Goal: Information Seeking & Learning: Learn about a topic

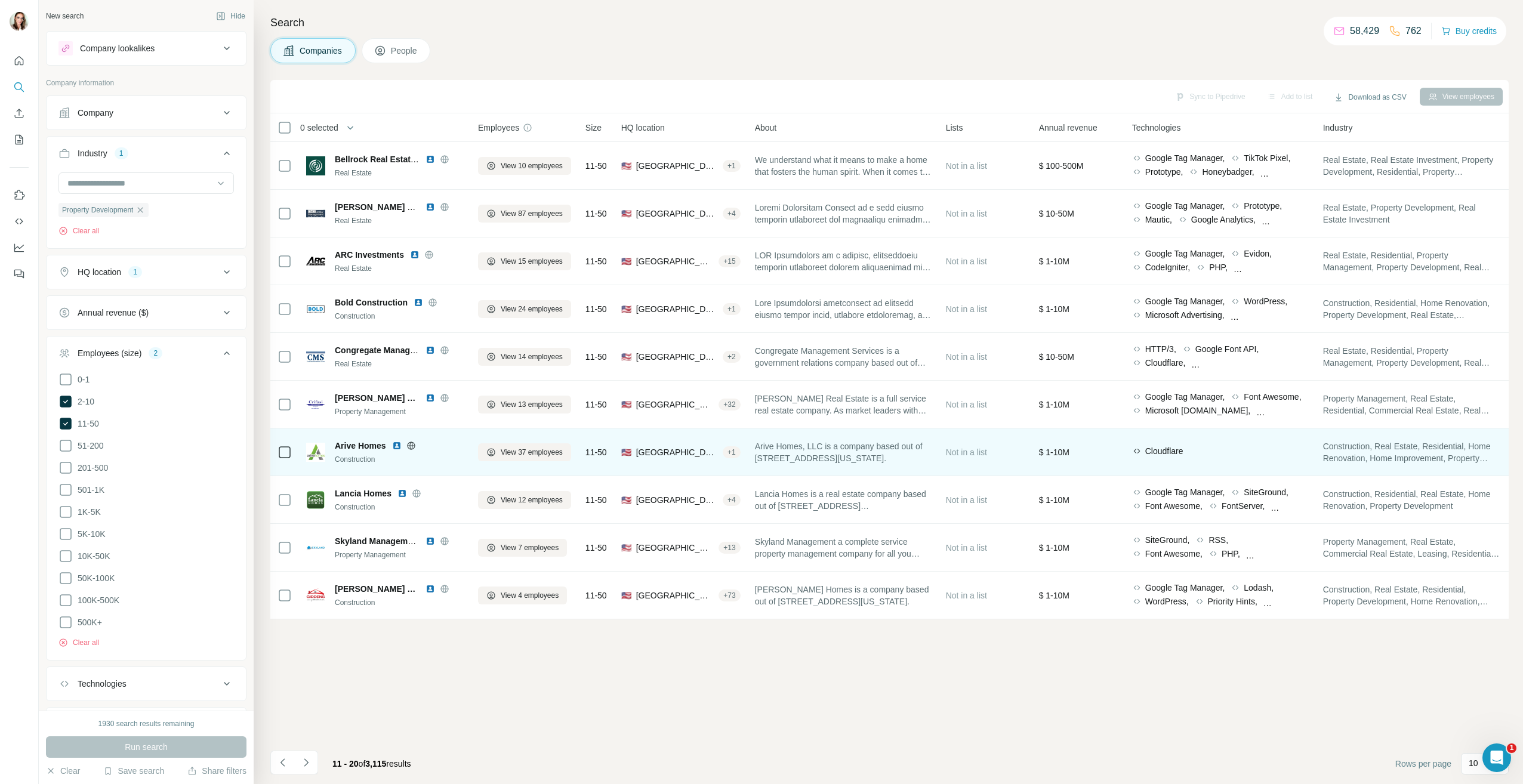
scroll to position [9768, 0]
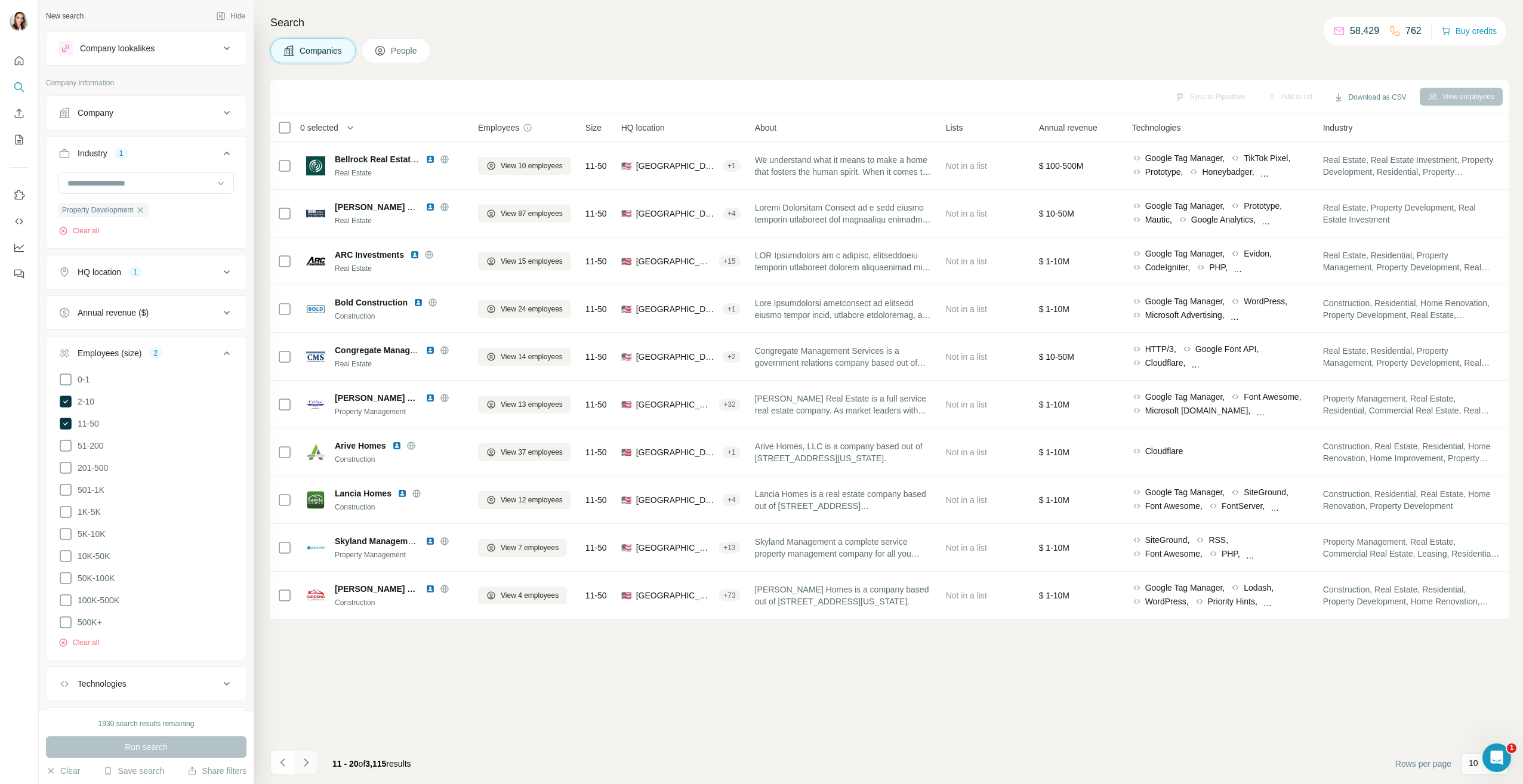
click at [309, 761] on icon "Navigate to next page" at bounding box center [306, 762] width 12 height 12
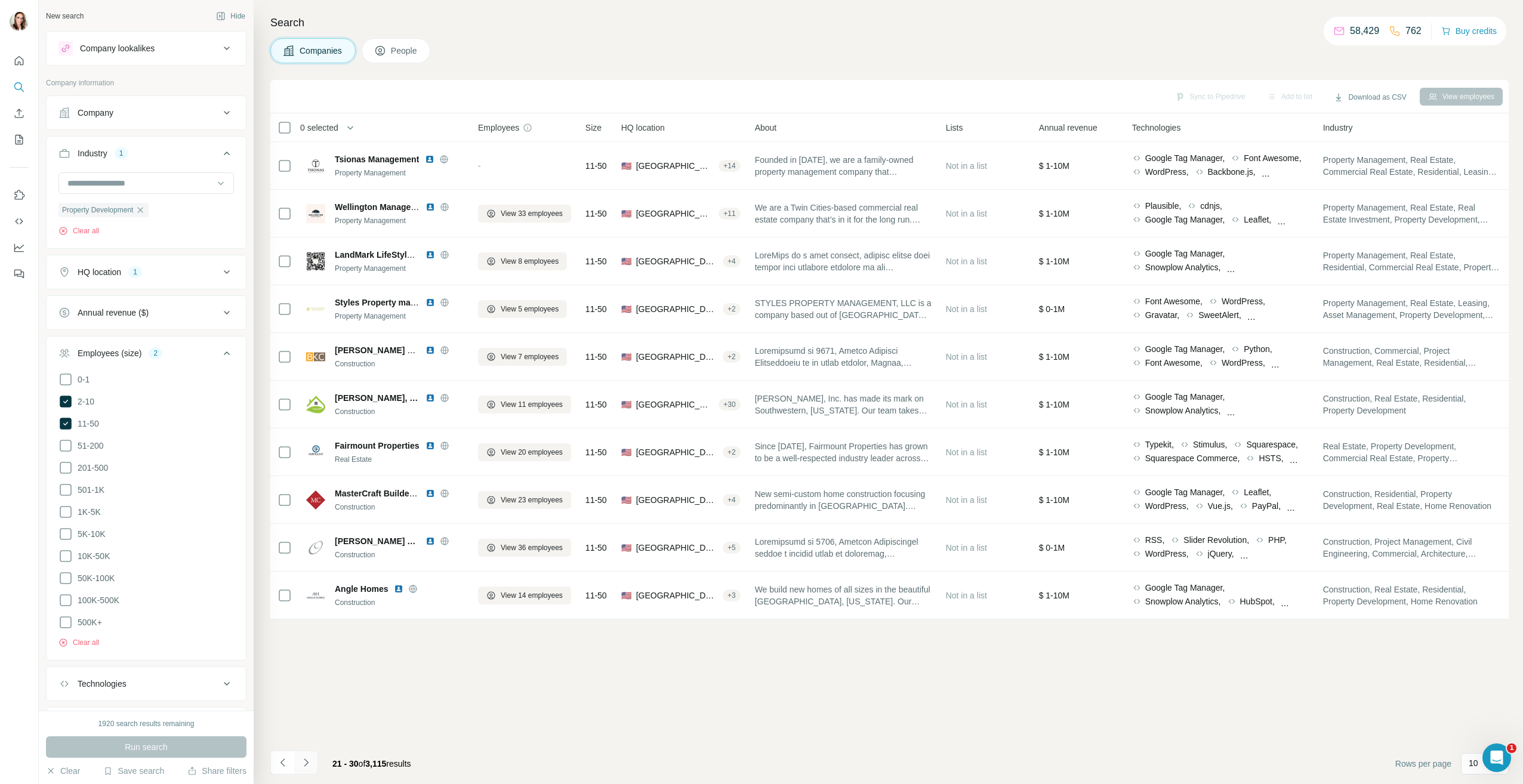
click at [309, 761] on icon "Navigate to next page" at bounding box center [306, 762] width 12 height 12
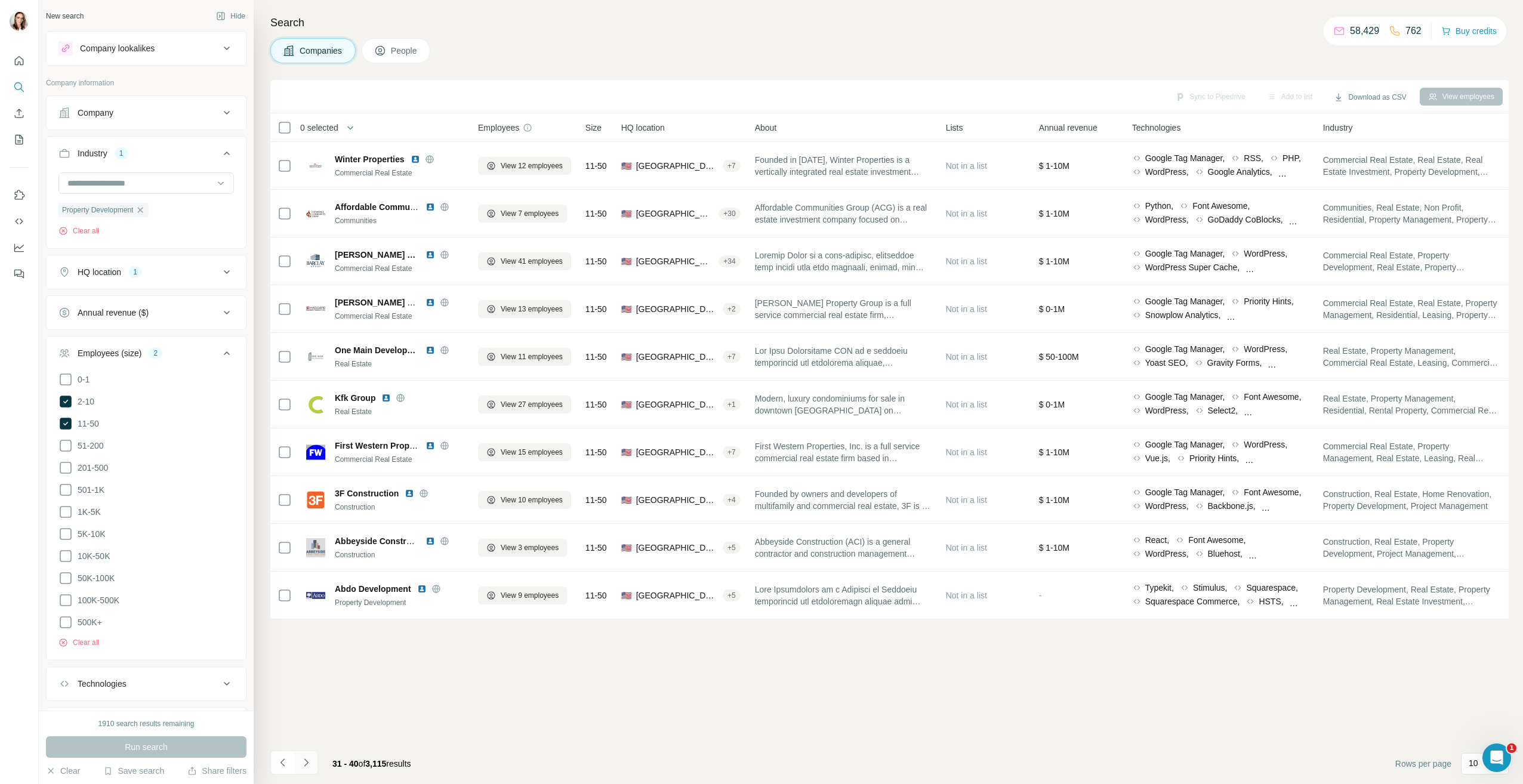
click at [309, 761] on icon "Navigate to next page" at bounding box center [306, 762] width 12 height 12
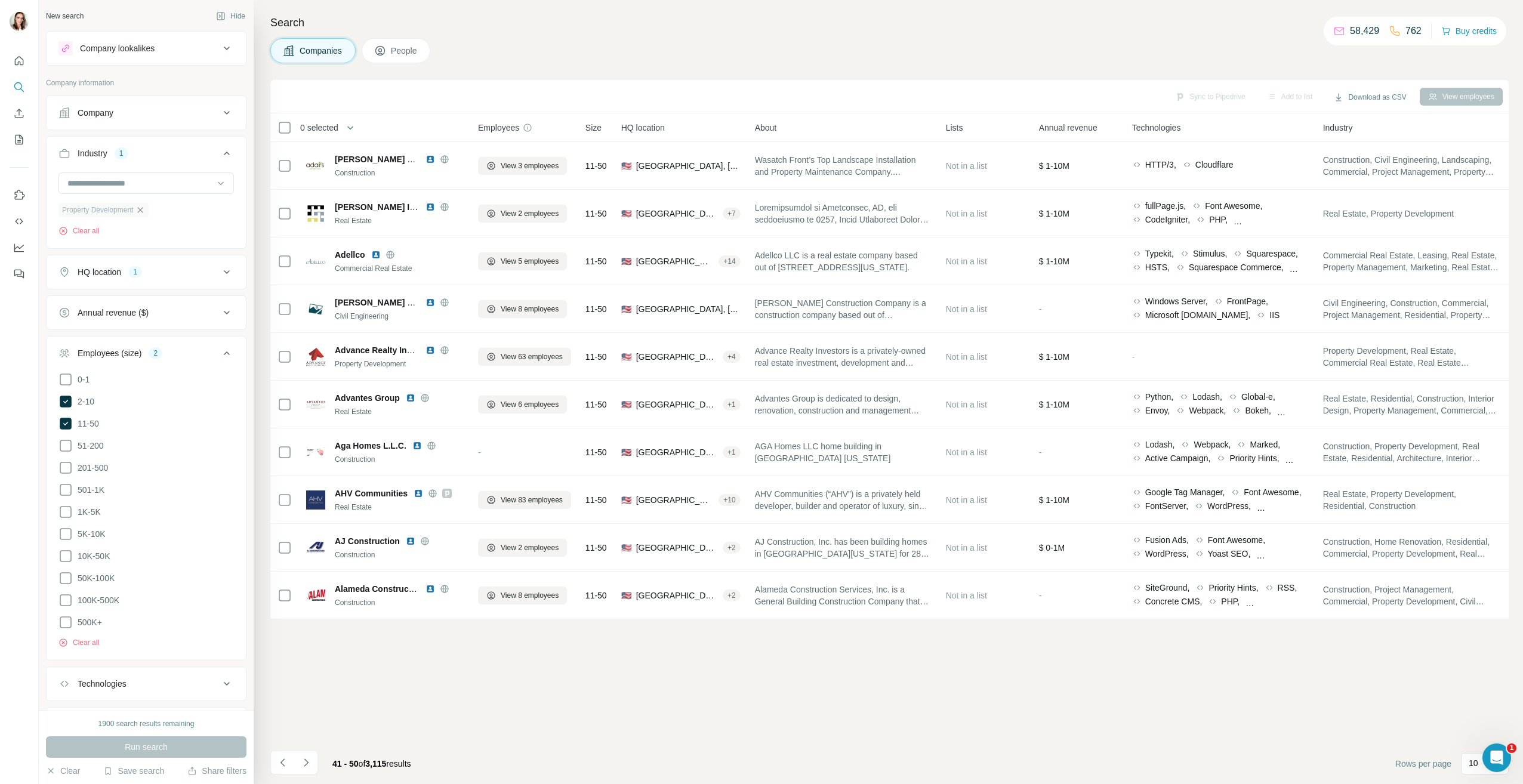
click at [144, 213] on icon "button" at bounding box center [140, 210] width 9 height 9
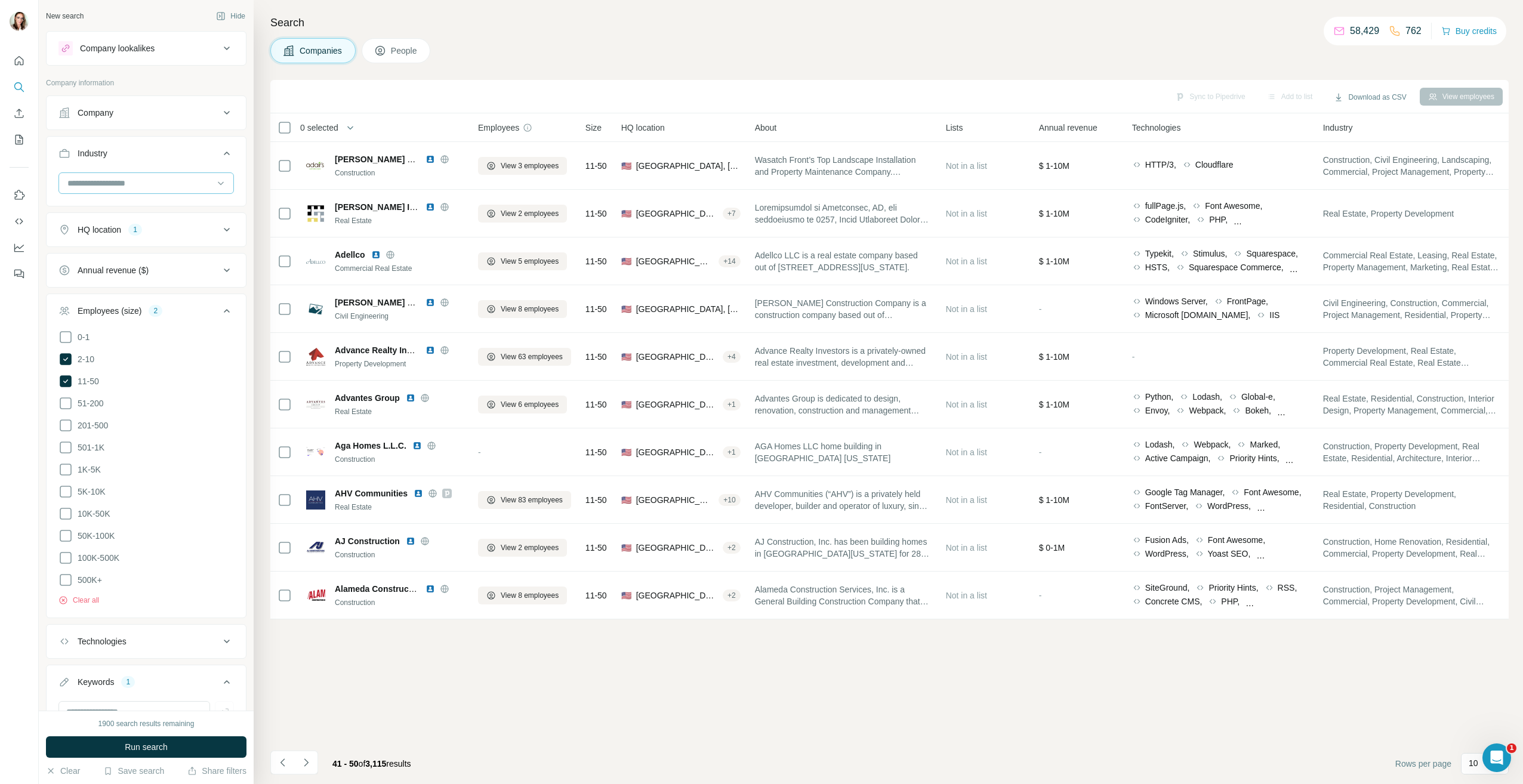
click at [175, 181] on input at bounding box center [140, 183] width 147 height 13
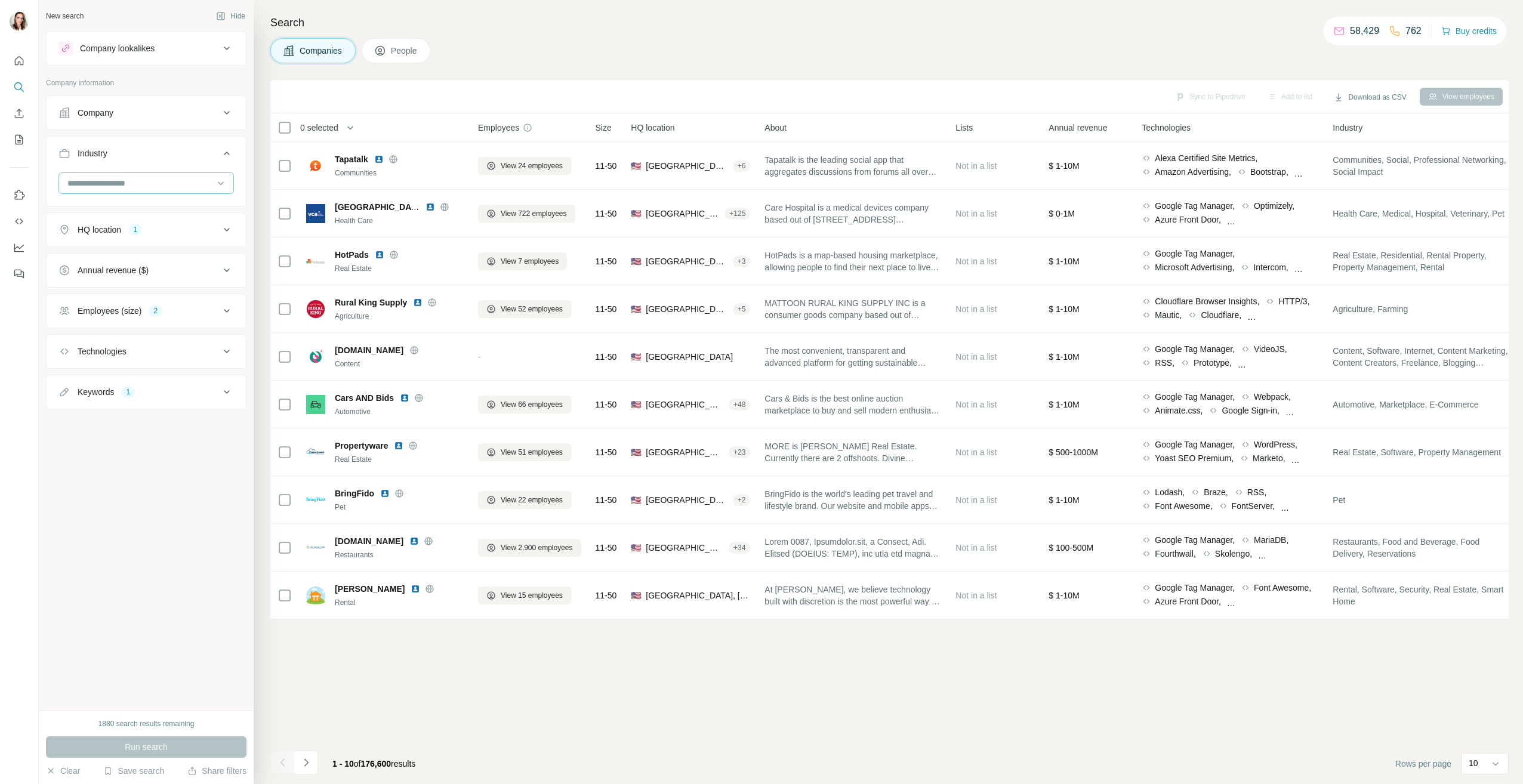
click at [185, 186] on input at bounding box center [140, 183] width 147 height 13
click at [162, 247] on div "Dental" at bounding box center [146, 240] width 155 height 12
click at [128, 185] on input at bounding box center [140, 183] width 147 height 13
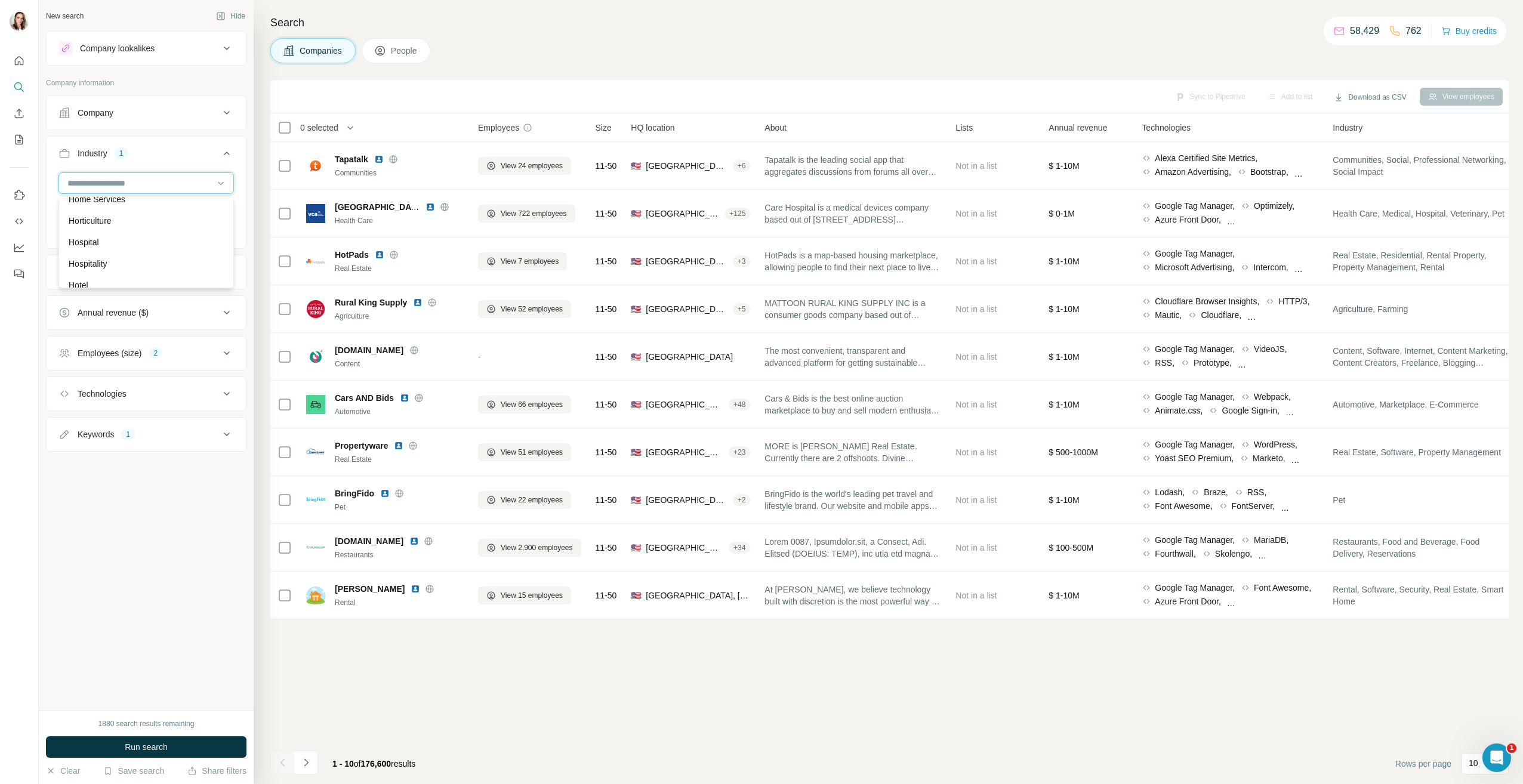
scroll to position [6024, 0]
click at [136, 268] on div "Hospitality" at bounding box center [146, 263] width 169 height 22
click at [178, 439] on div "Keywords 1" at bounding box center [139, 433] width 161 height 12
click at [184, 389] on div "Technologies" at bounding box center [139, 393] width 161 height 12
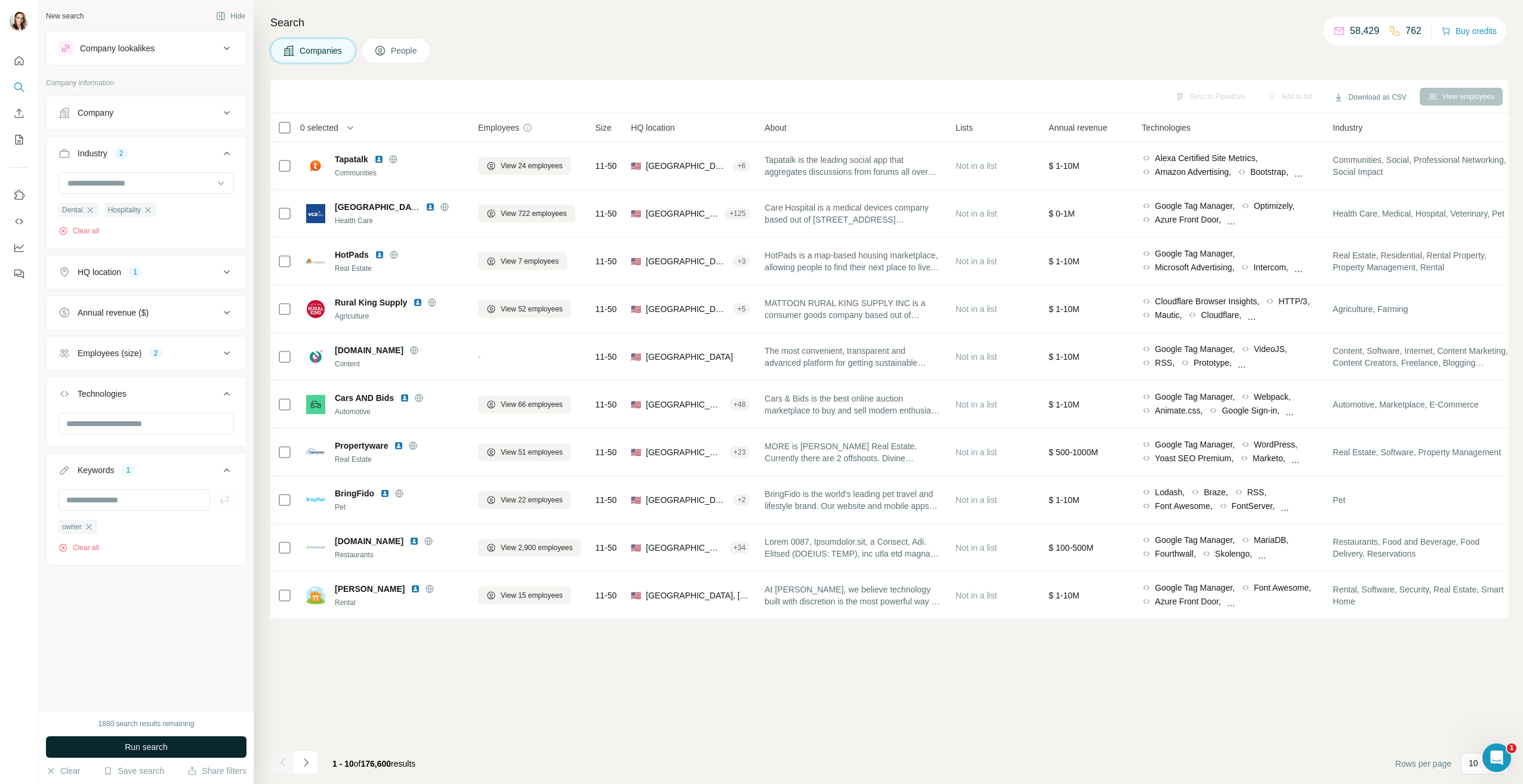
click at [198, 745] on button "Run search" at bounding box center [146, 747] width 200 height 22
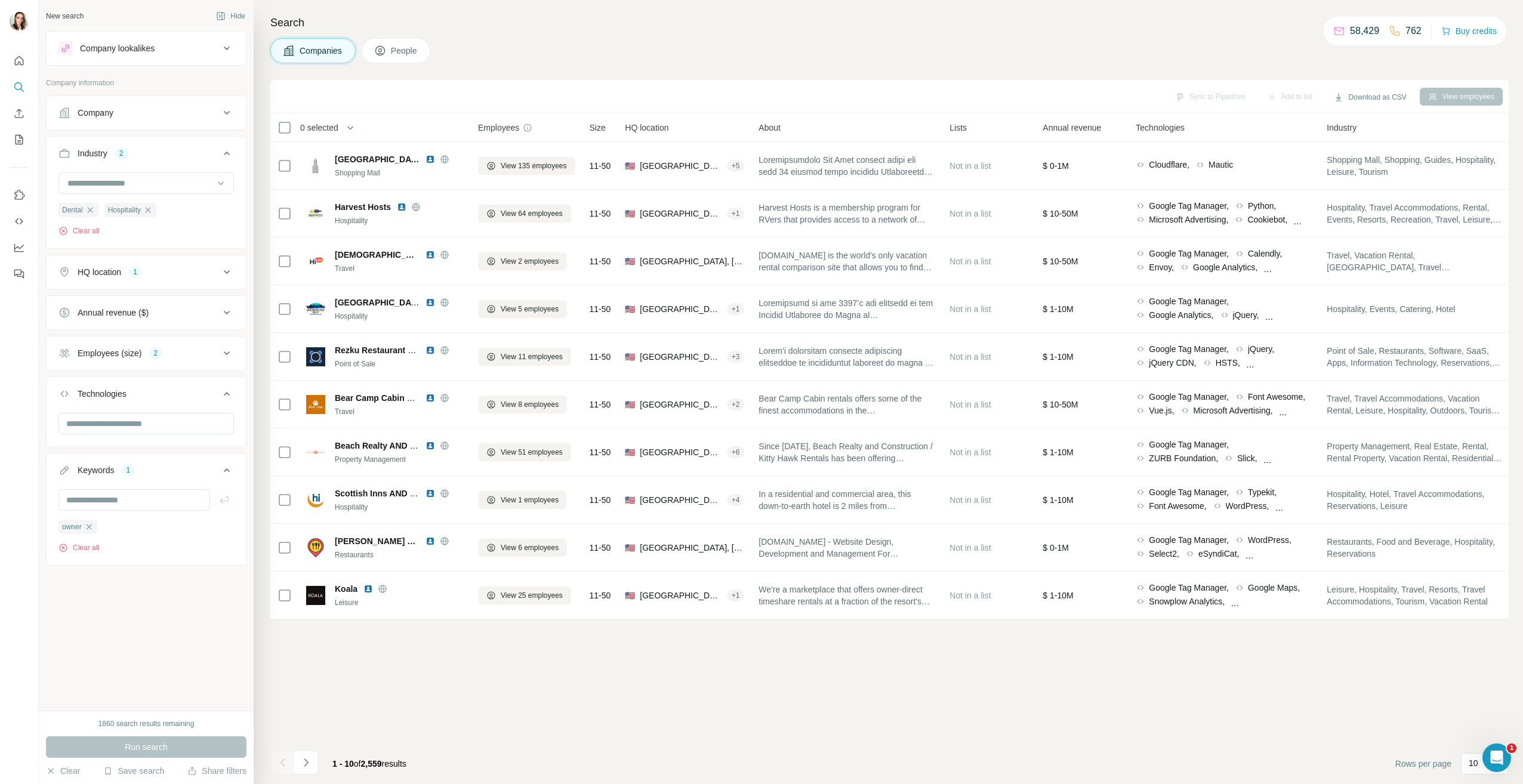
click at [132, 351] on div "Employees (size)" at bounding box center [109, 353] width 64 height 12
click at [66, 420] on icon at bounding box center [65, 423] width 12 height 12
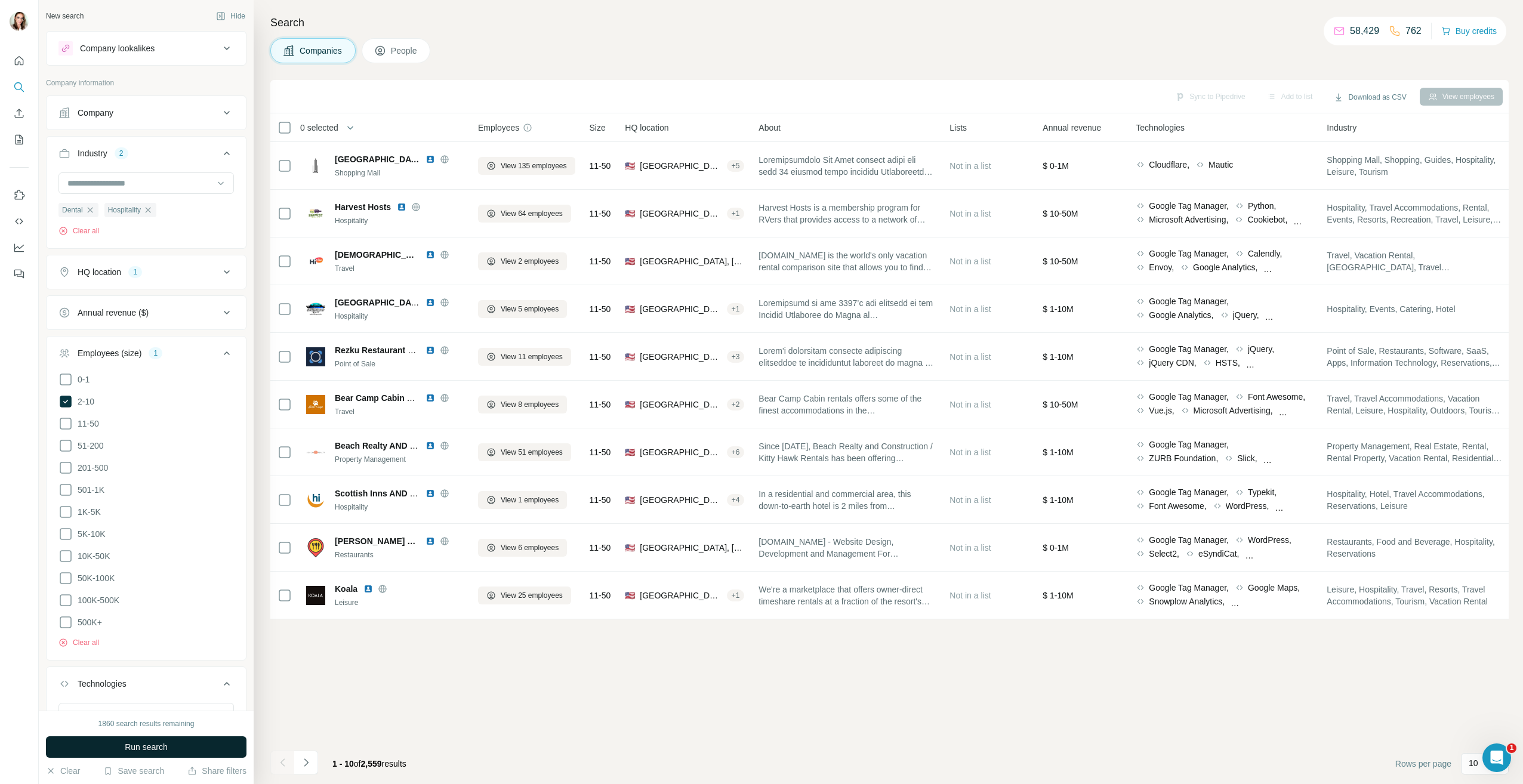
click at [147, 741] on span "Run search" at bounding box center [146, 746] width 43 height 12
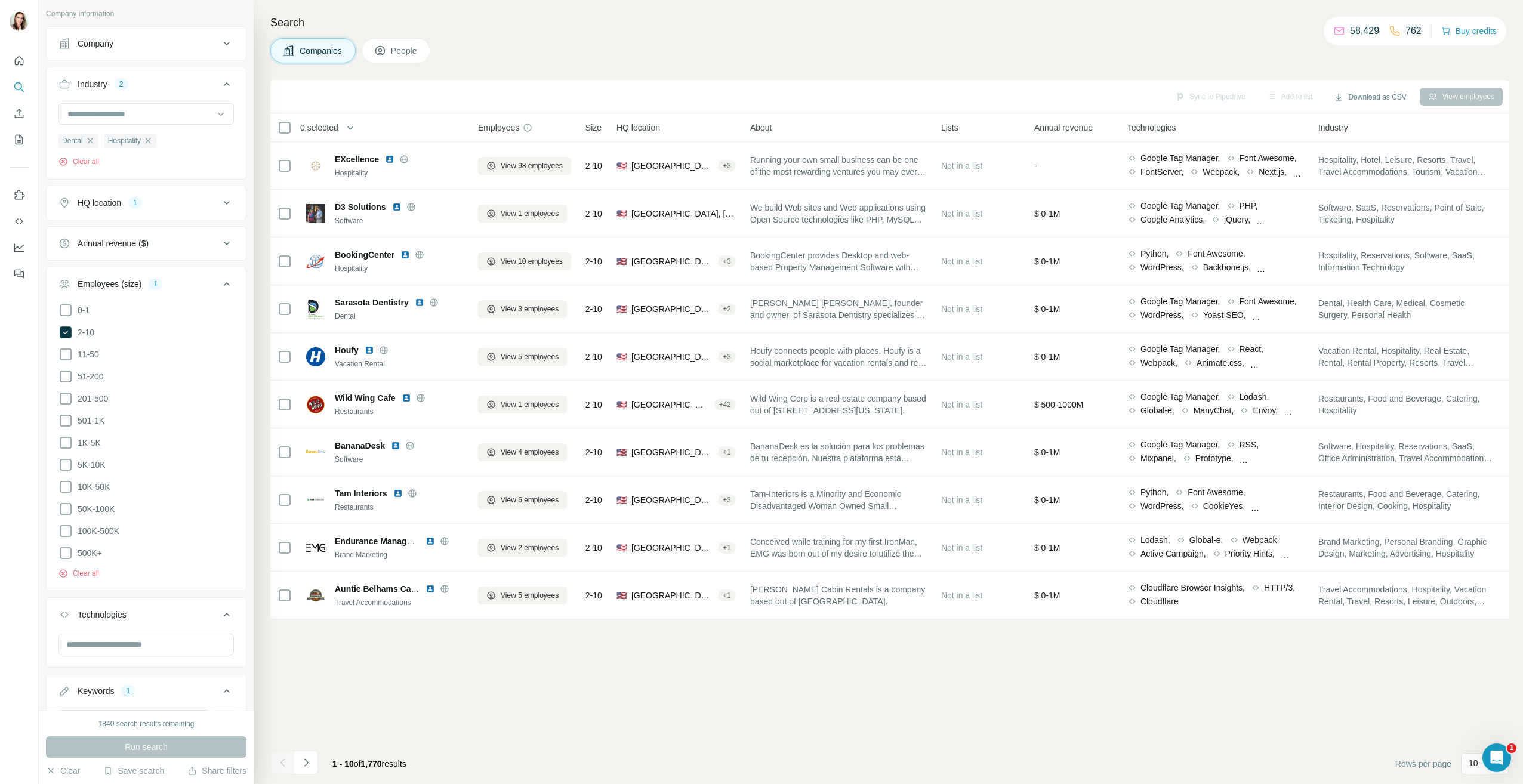
scroll to position [172, 0]
click at [121, 610] on input "text" at bounding box center [133, 617] width 151 height 22
type input "**********"
click at [218, 611] on icon "button" at bounding box center [223, 616] width 12 height 12
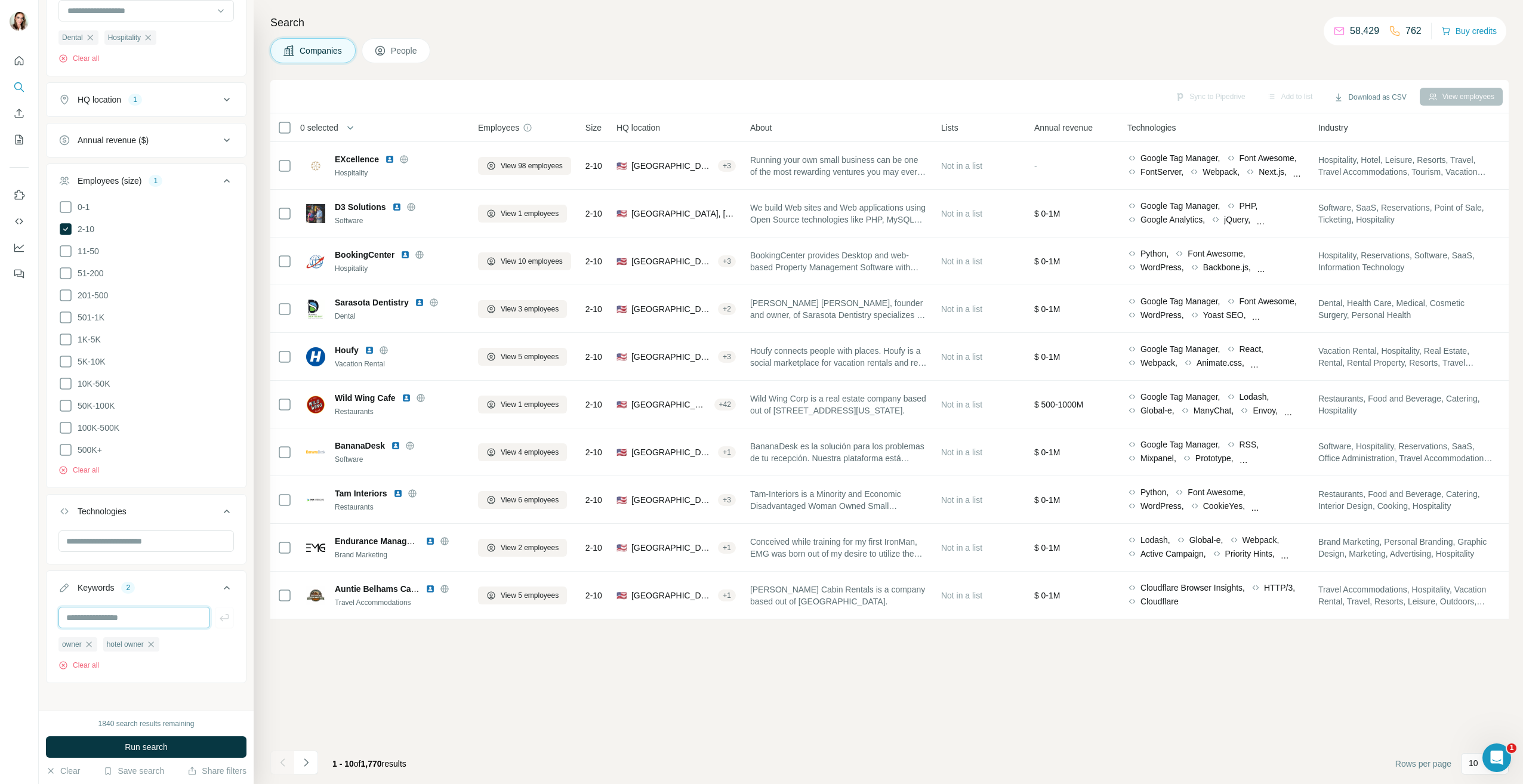
click at [154, 611] on input "text" at bounding box center [133, 617] width 151 height 22
type input "**********"
click at [222, 610] on button "button" at bounding box center [224, 617] width 19 height 22
click at [178, 748] on button "Run search" at bounding box center [146, 747] width 200 height 22
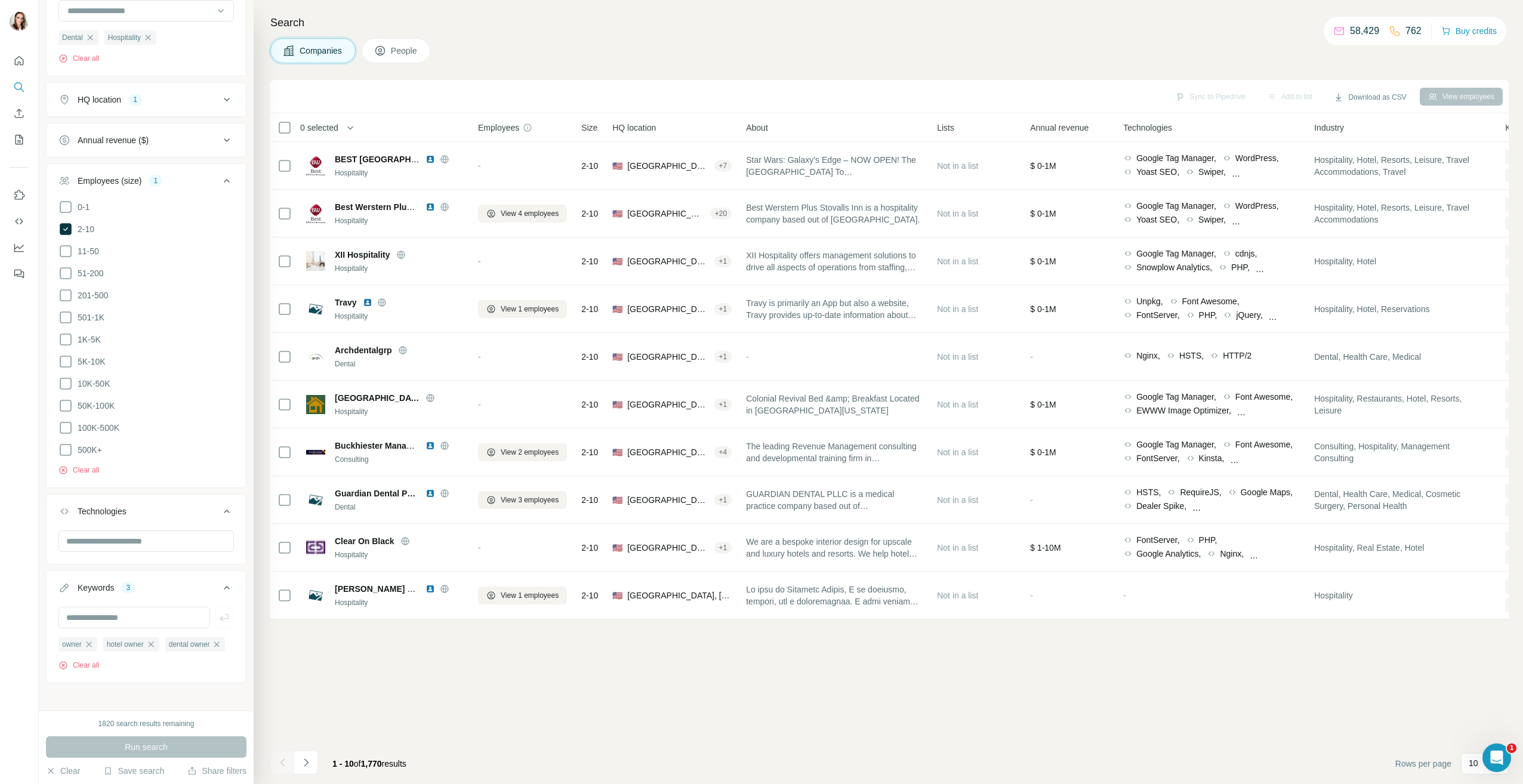
click at [410, 42] on button "People" at bounding box center [396, 50] width 69 height 25
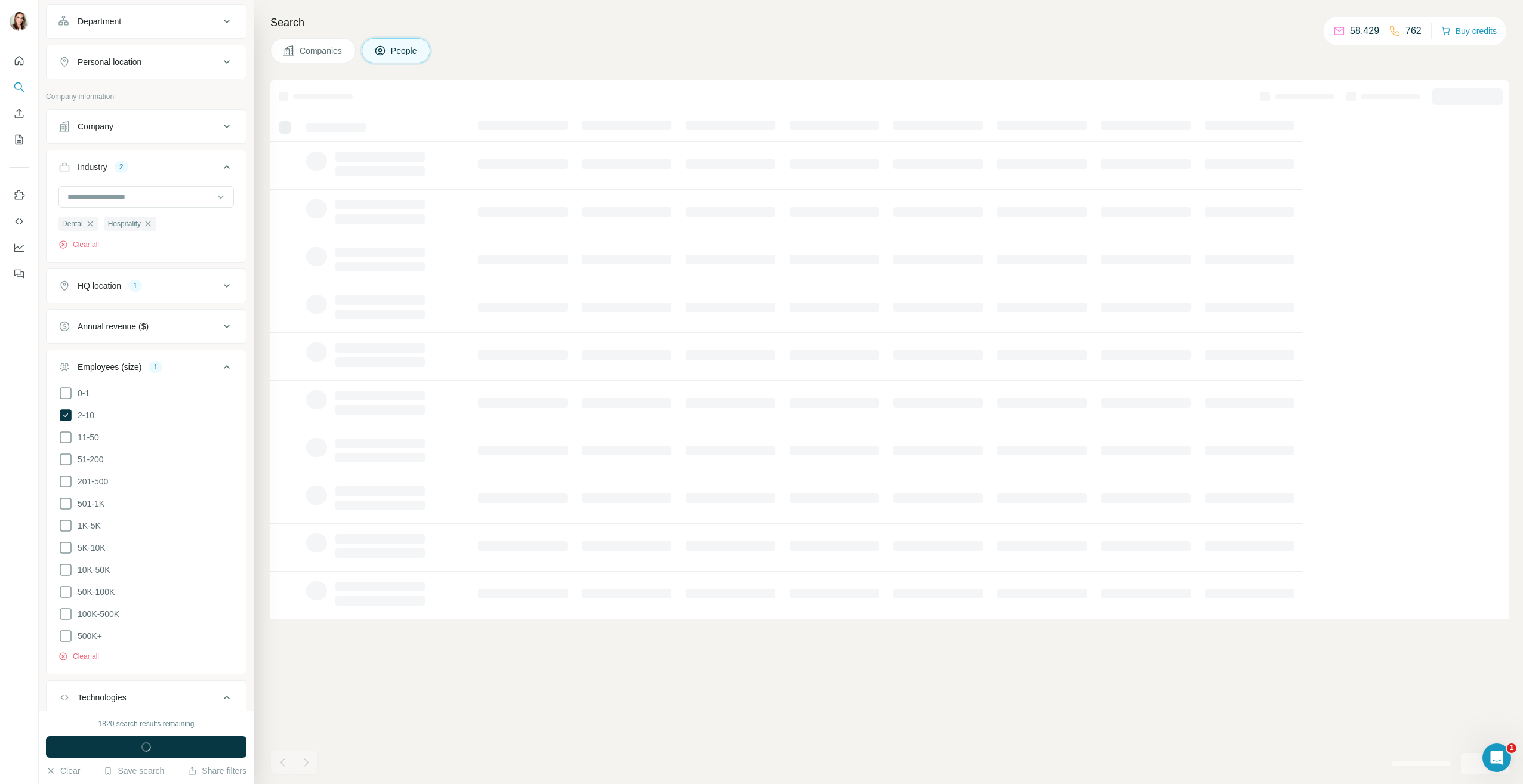
scroll to position [358, 0]
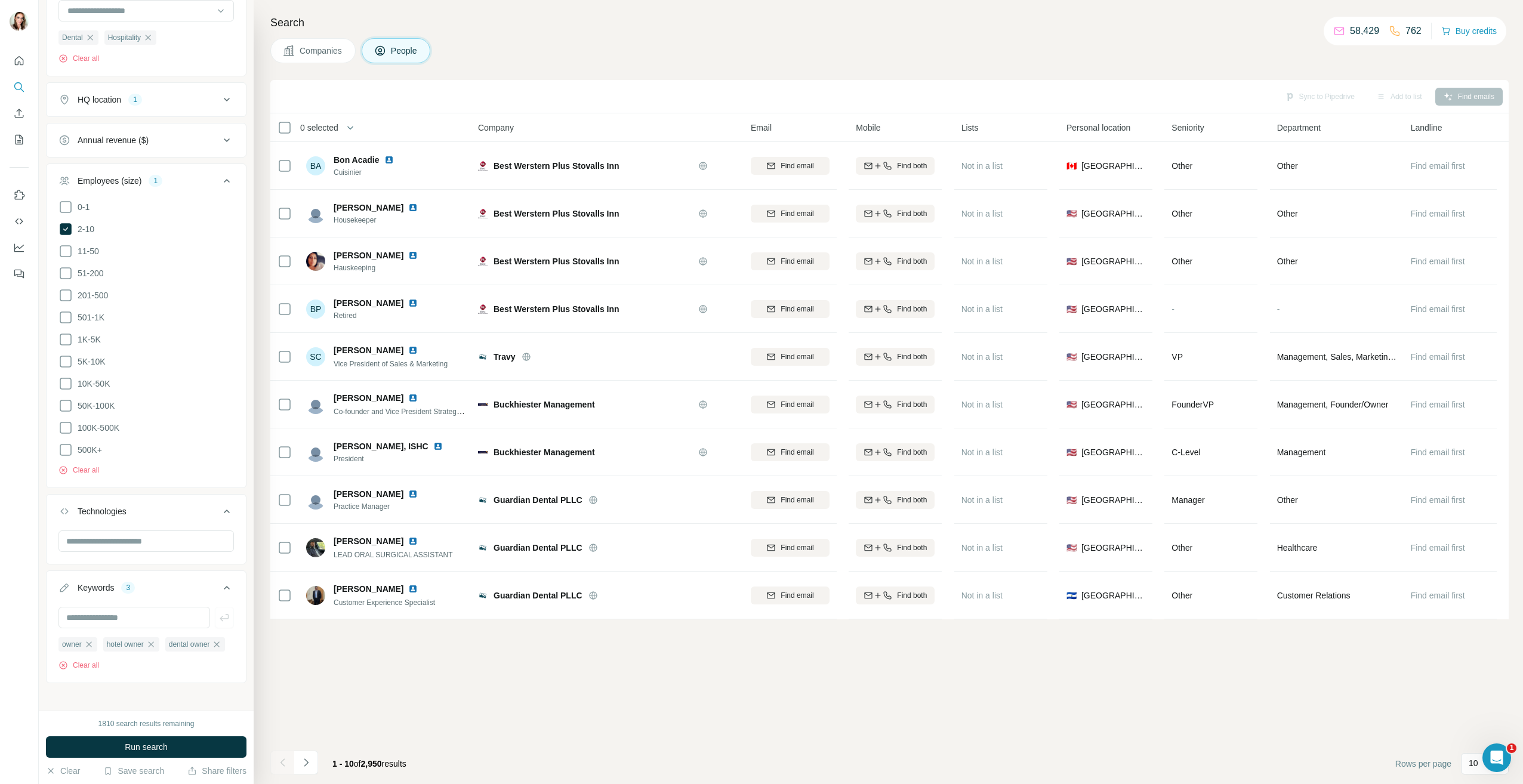
click at [195, 177] on div "Employees (size) 1" at bounding box center [139, 180] width 161 height 12
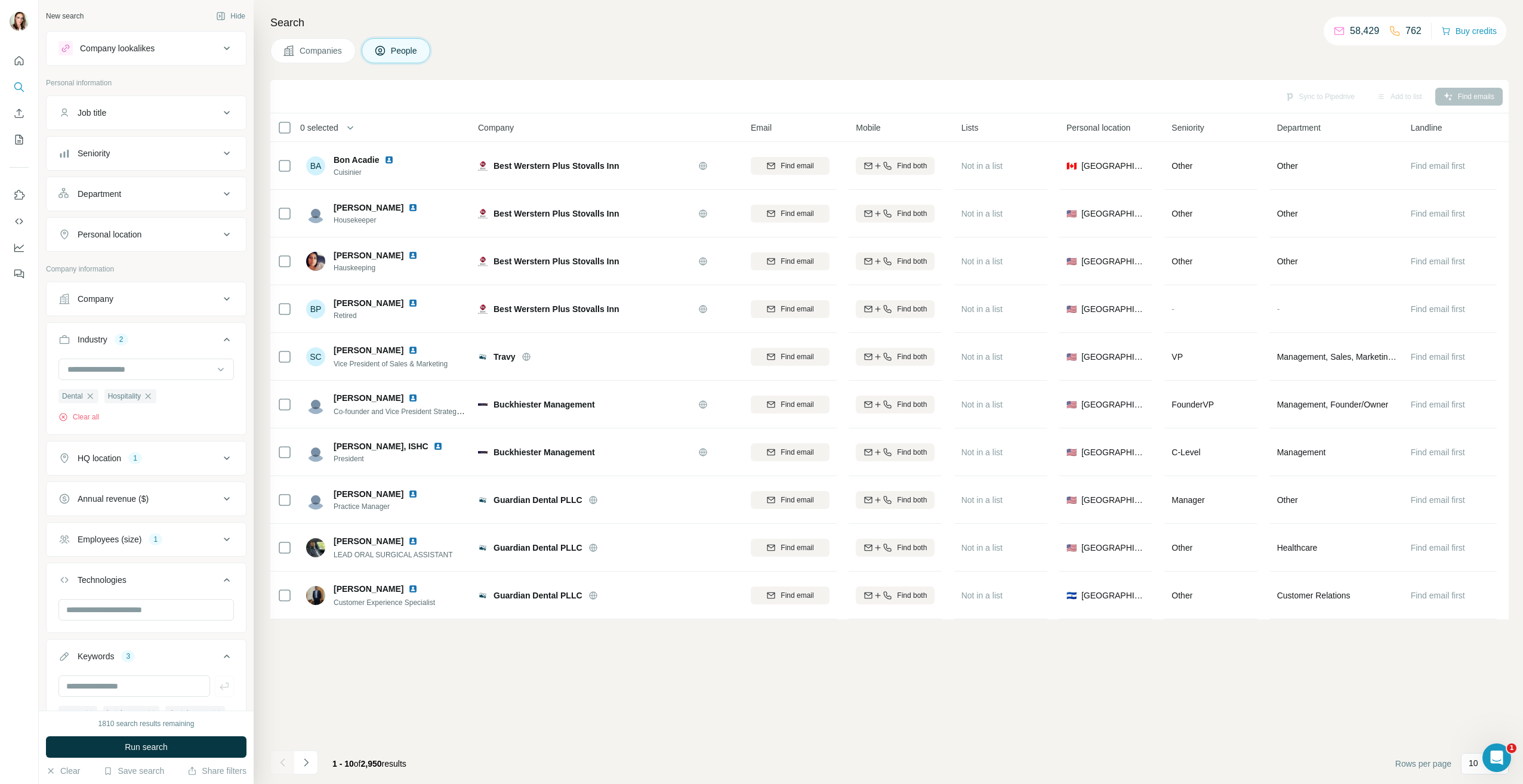
click at [175, 190] on div "Department" at bounding box center [139, 193] width 161 height 12
click at [179, 160] on button "Seniority" at bounding box center [146, 153] width 199 height 29
click at [64, 332] on icon at bounding box center [65, 334] width 14 height 14
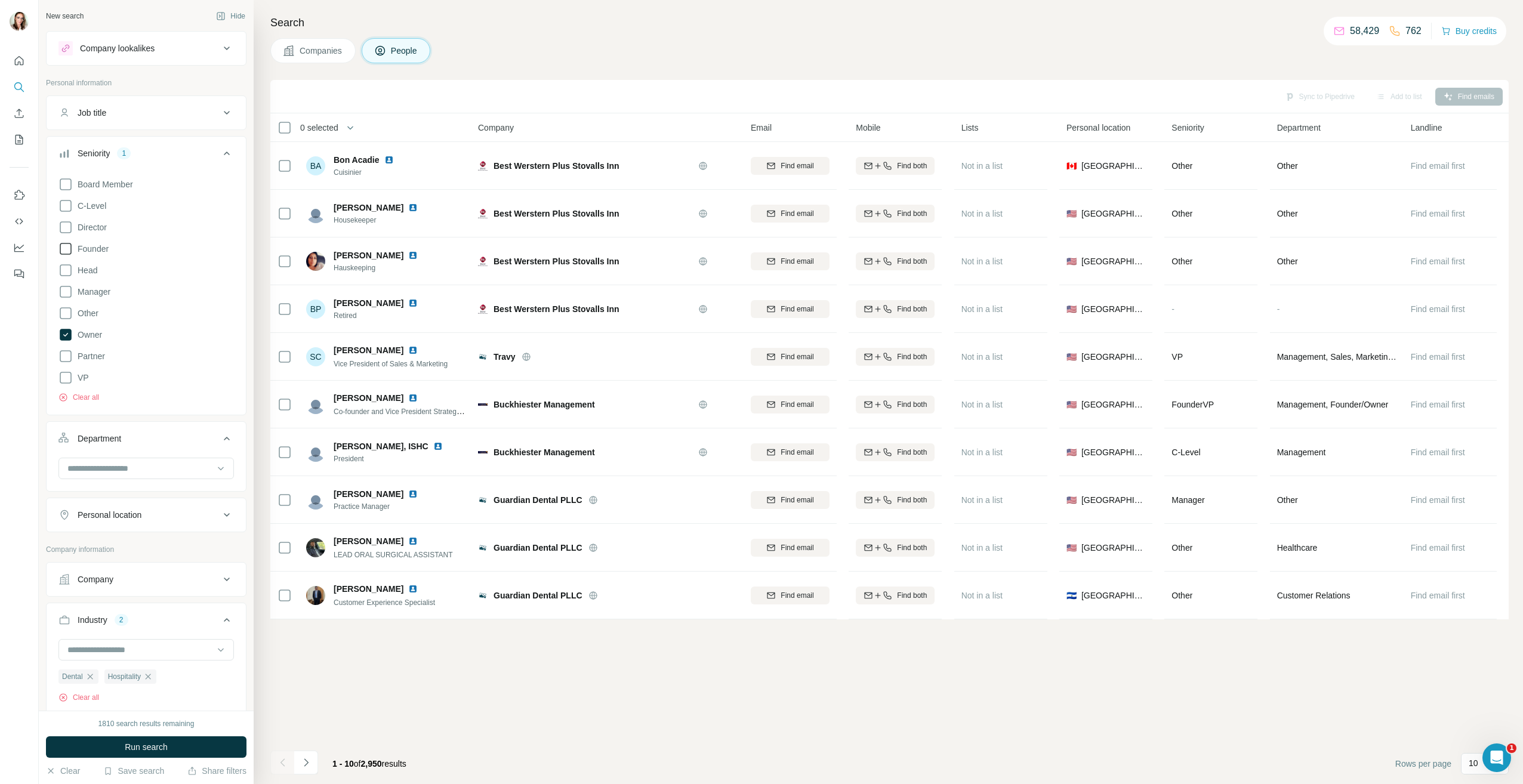
click at [66, 250] on icon at bounding box center [65, 248] width 14 height 14
click at [66, 354] on icon at bounding box center [65, 356] width 14 height 14
click at [149, 754] on button "Run search" at bounding box center [146, 747] width 200 height 22
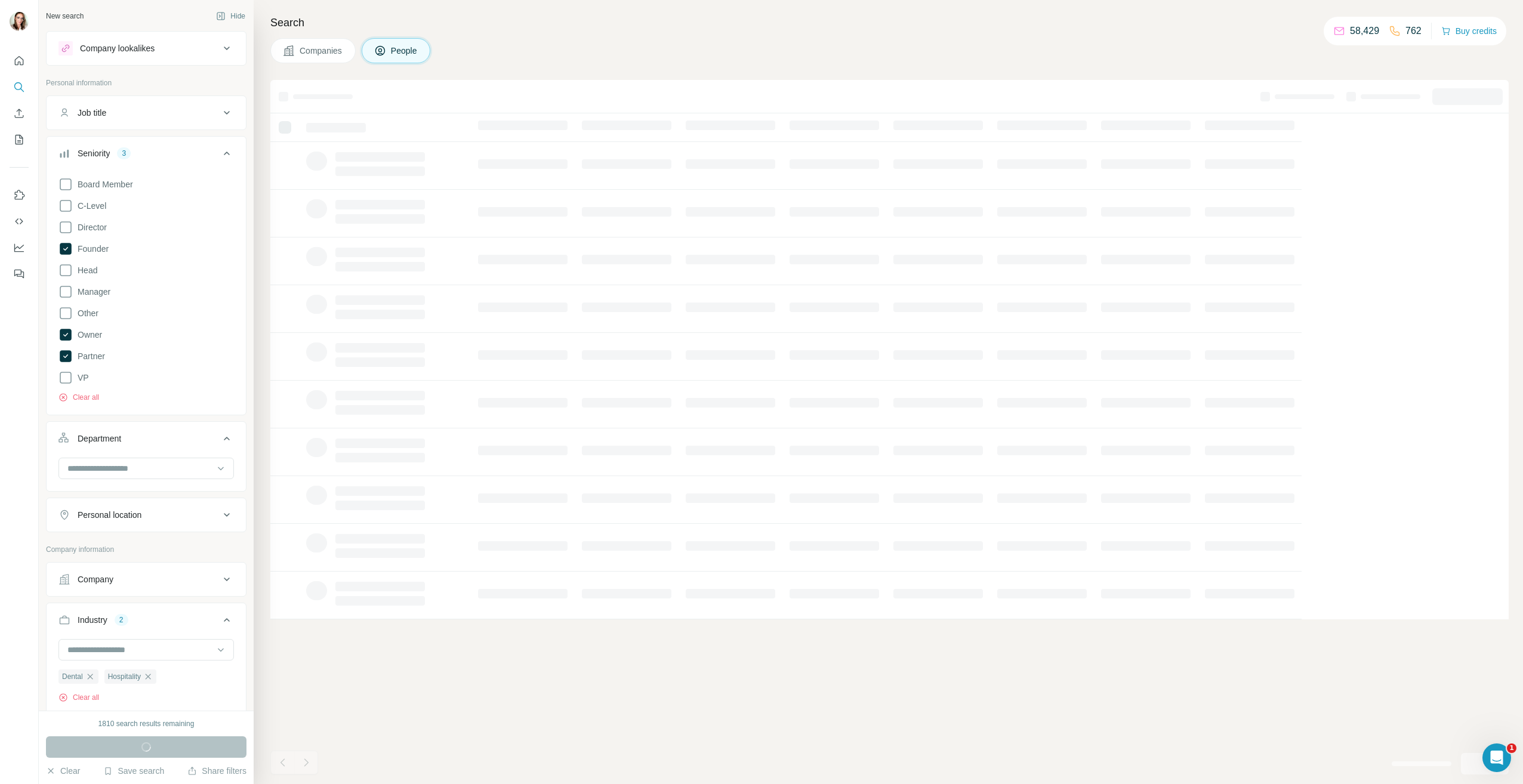
click at [303, 718] on div at bounding box center [889, 432] width 1238 height 704
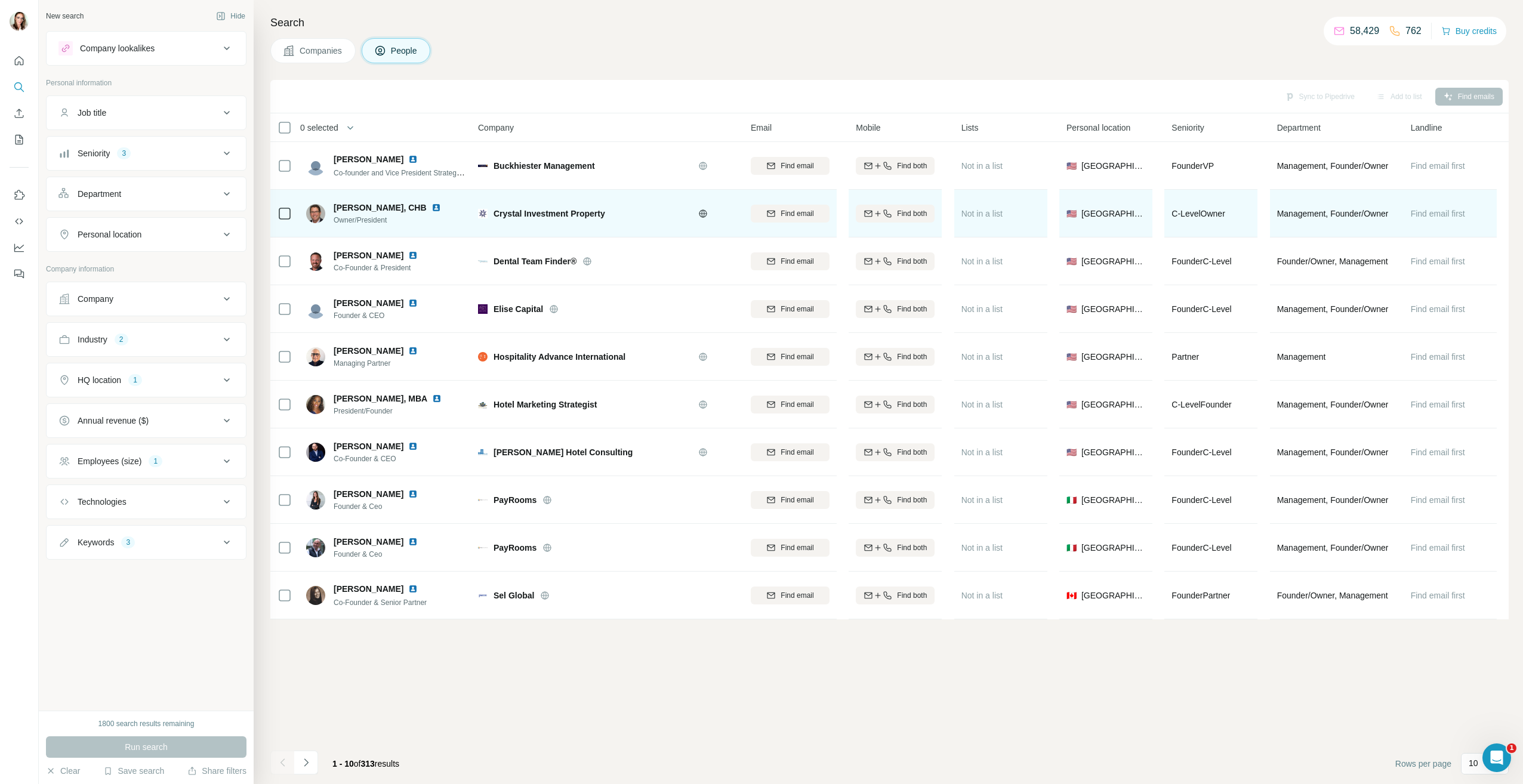
click at [431, 208] on img at bounding box center [436, 207] width 9 height 9
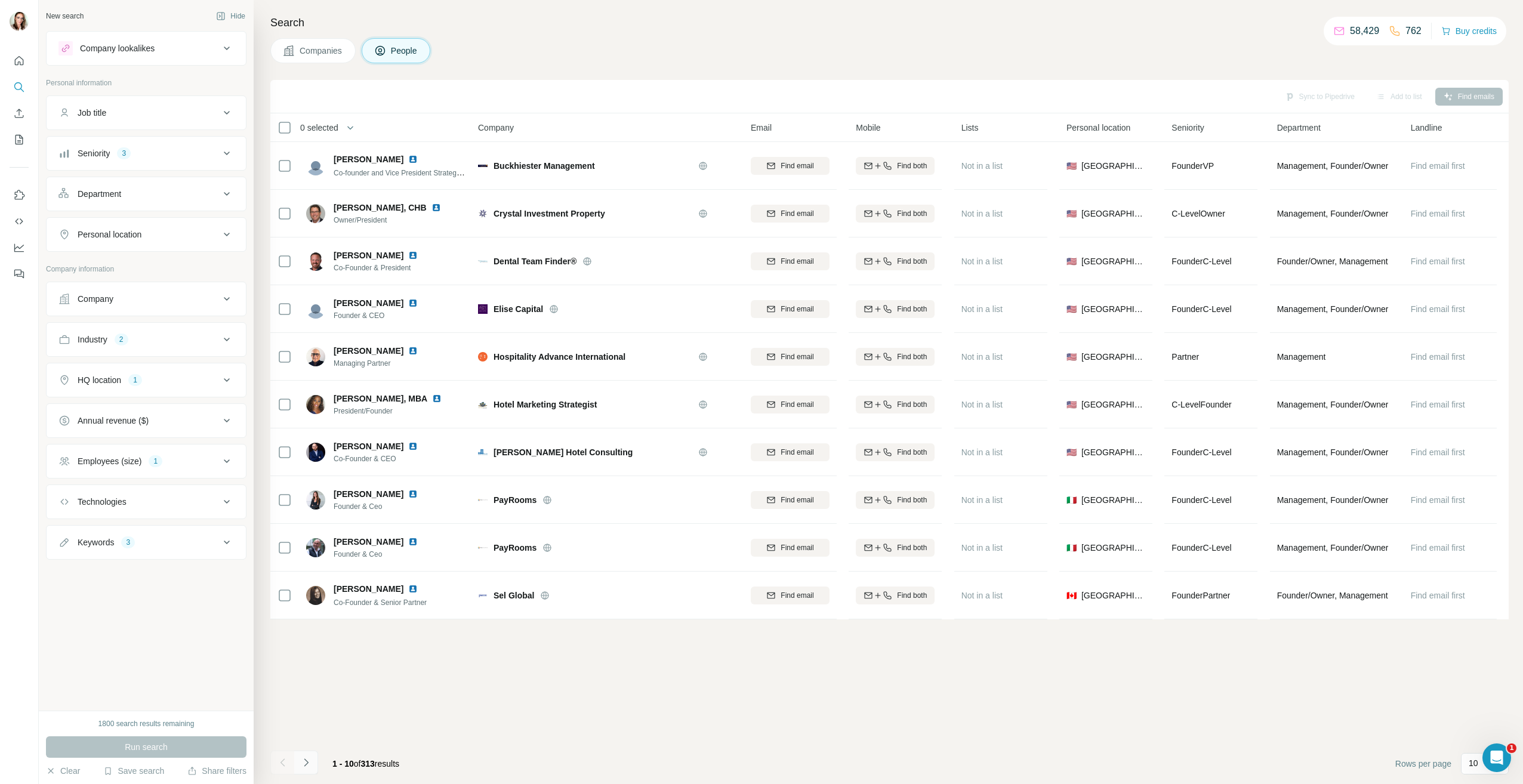
click at [305, 763] on icon "Navigate to next page" at bounding box center [306, 762] width 12 height 12
click at [309, 758] on icon "Navigate to next page" at bounding box center [306, 762] width 12 height 12
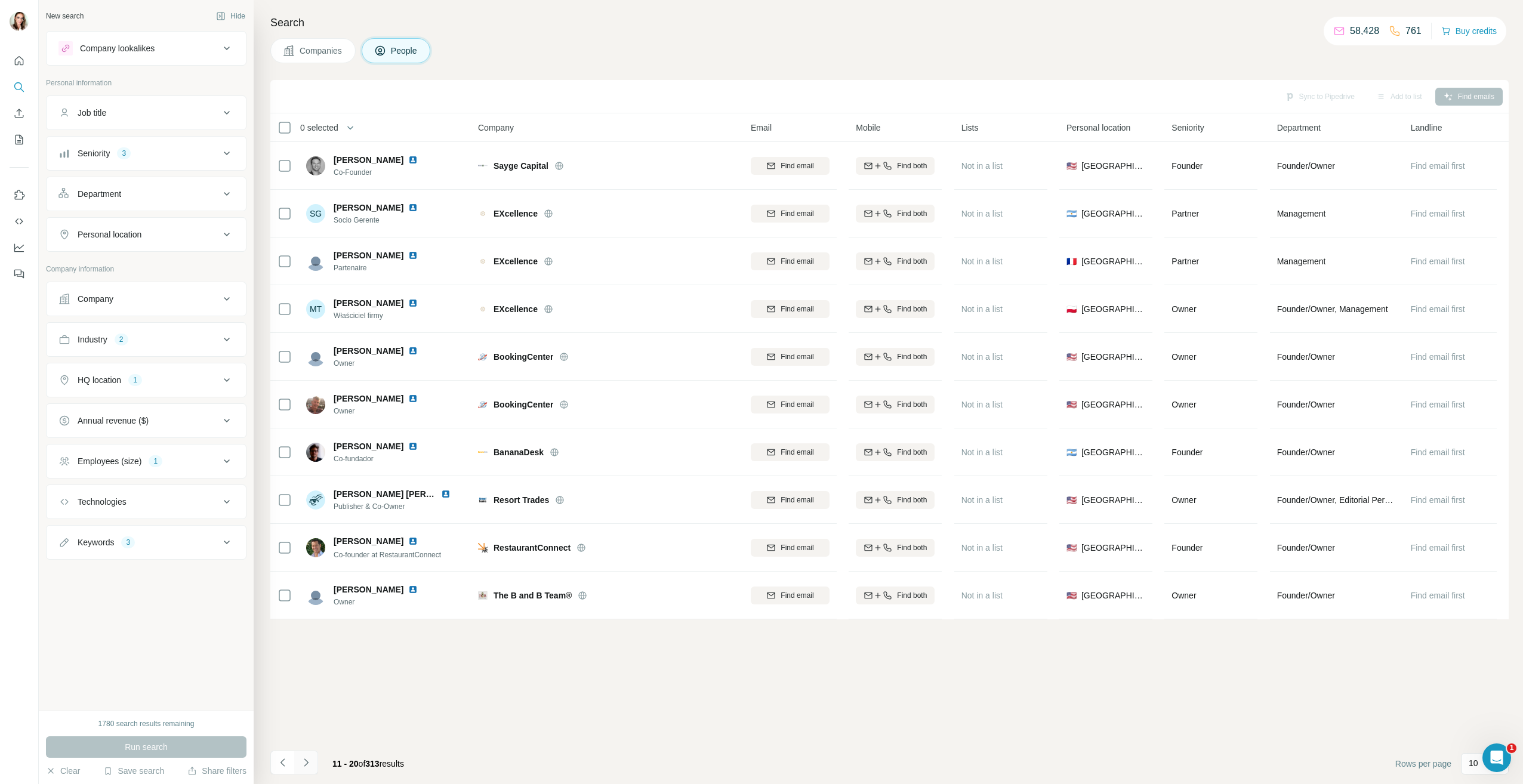
click at [300, 762] on icon "Navigate to next page" at bounding box center [306, 762] width 12 height 12
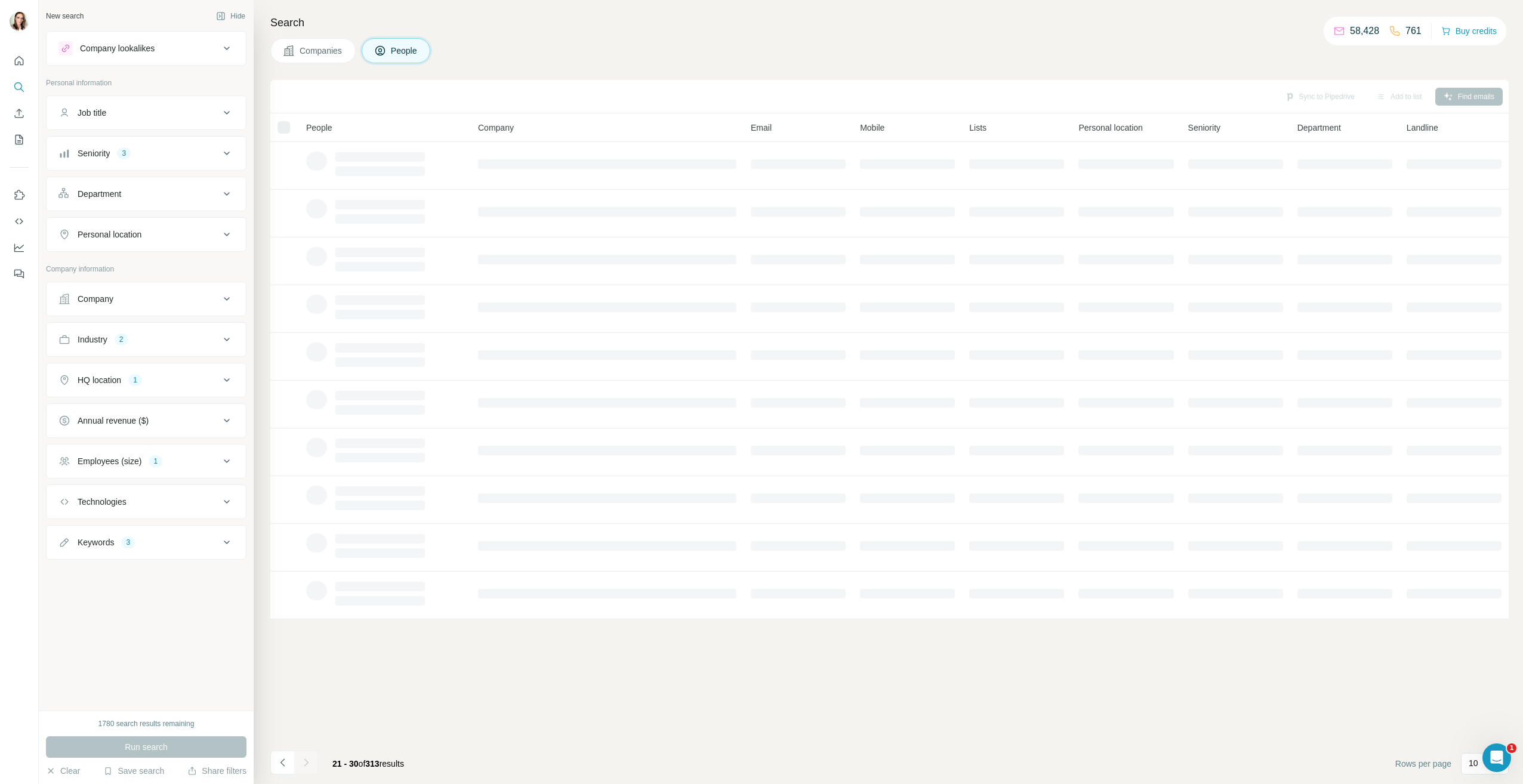
click at [189, 299] on div "Company" at bounding box center [139, 299] width 161 height 12
click at [400, 47] on span "People" at bounding box center [404, 50] width 27 height 12
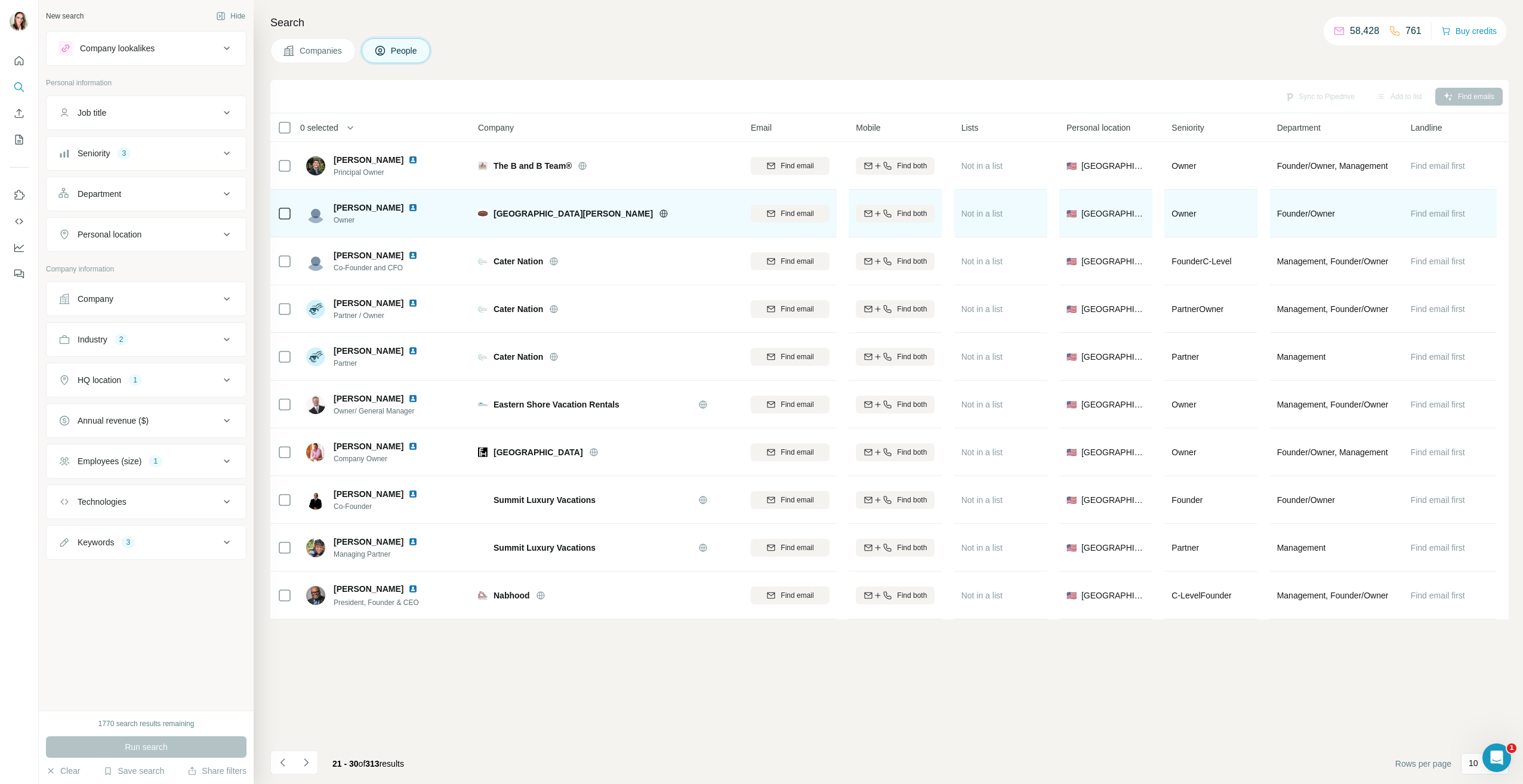
click at [363, 208] on span "[PERSON_NAME]" at bounding box center [369, 207] width 70 height 12
click at [408, 211] on img at bounding box center [413, 207] width 9 height 9
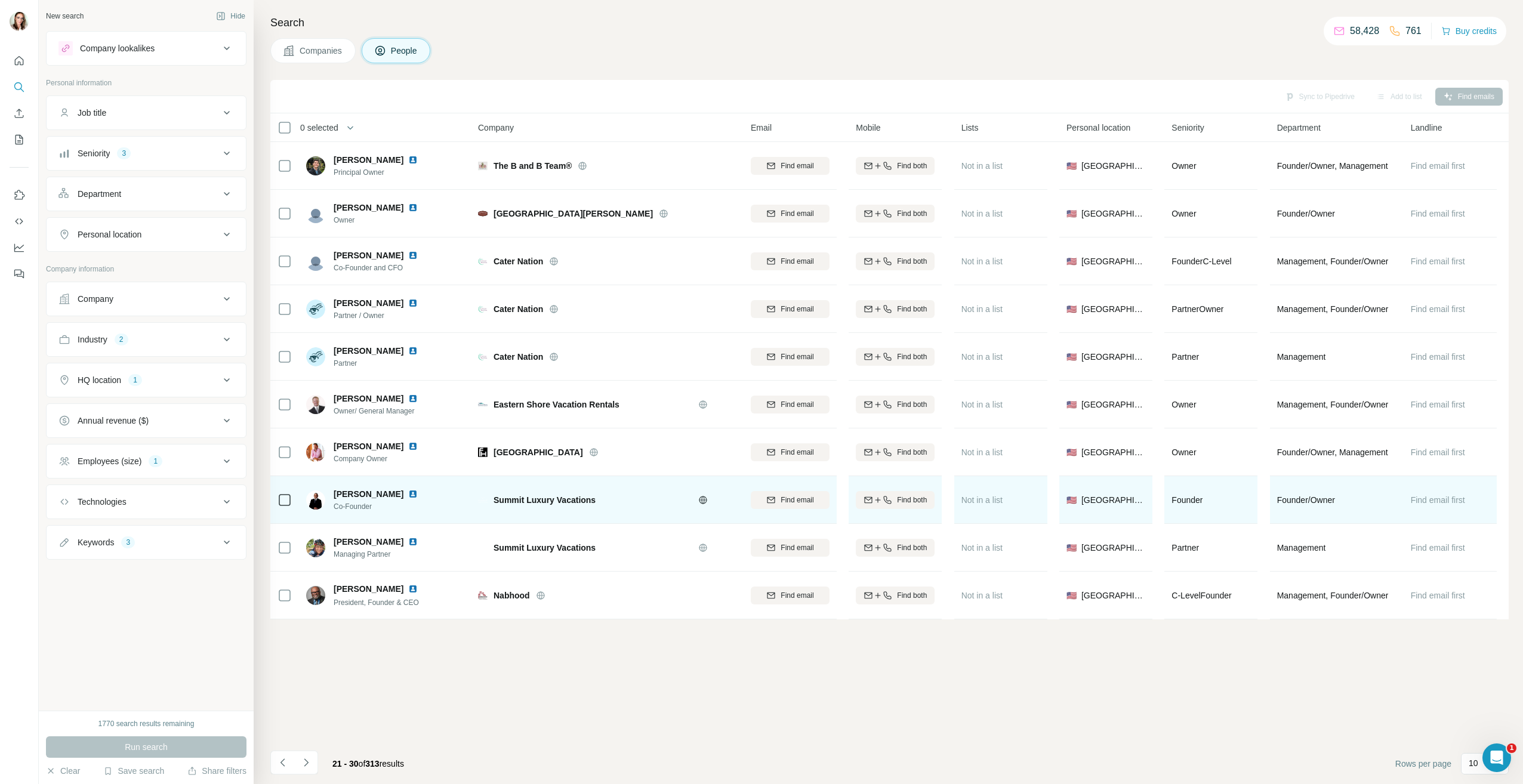
click at [408, 493] on img at bounding box center [413, 494] width 9 height 9
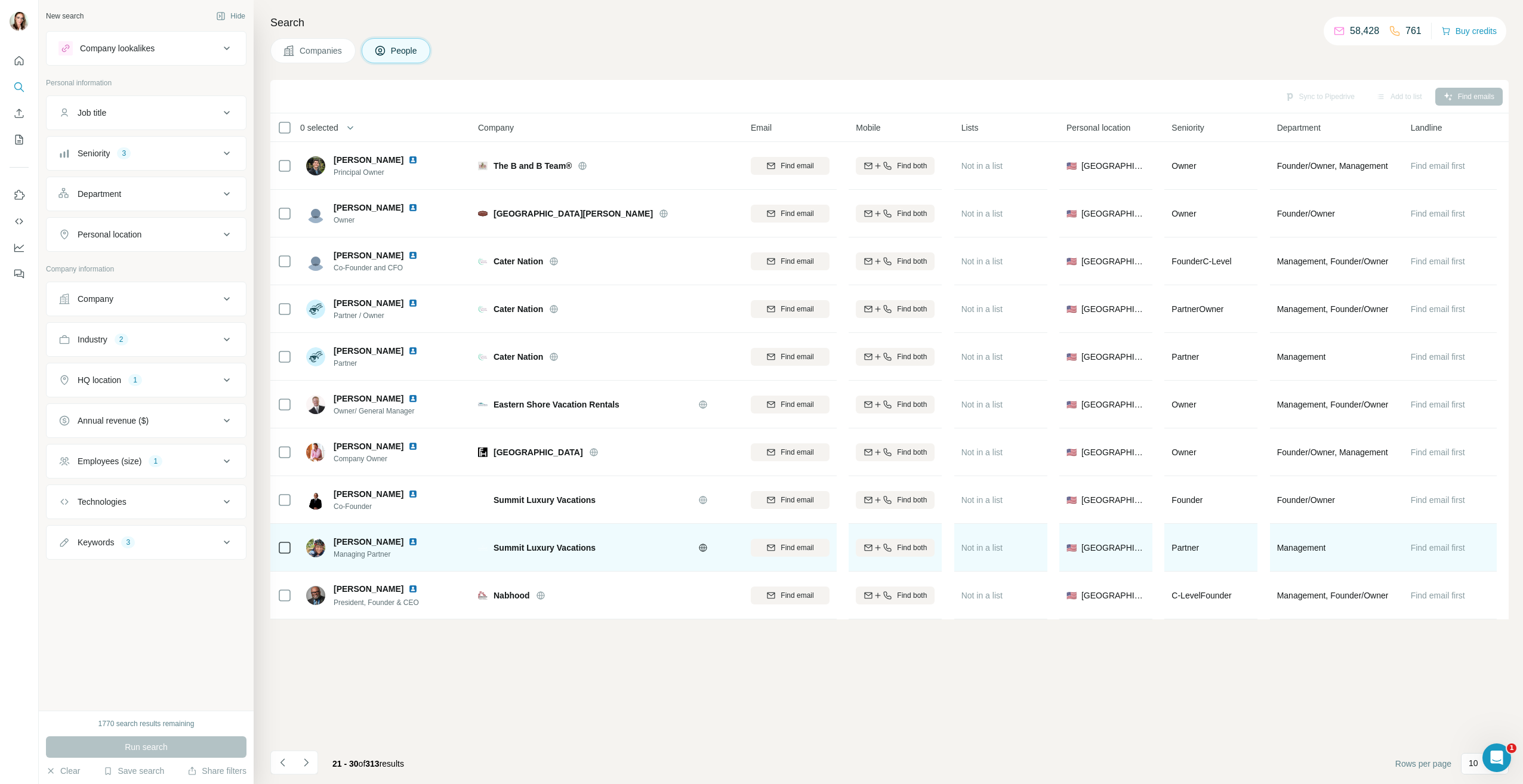
click at [408, 543] on img at bounding box center [413, 541] width 9 height 9
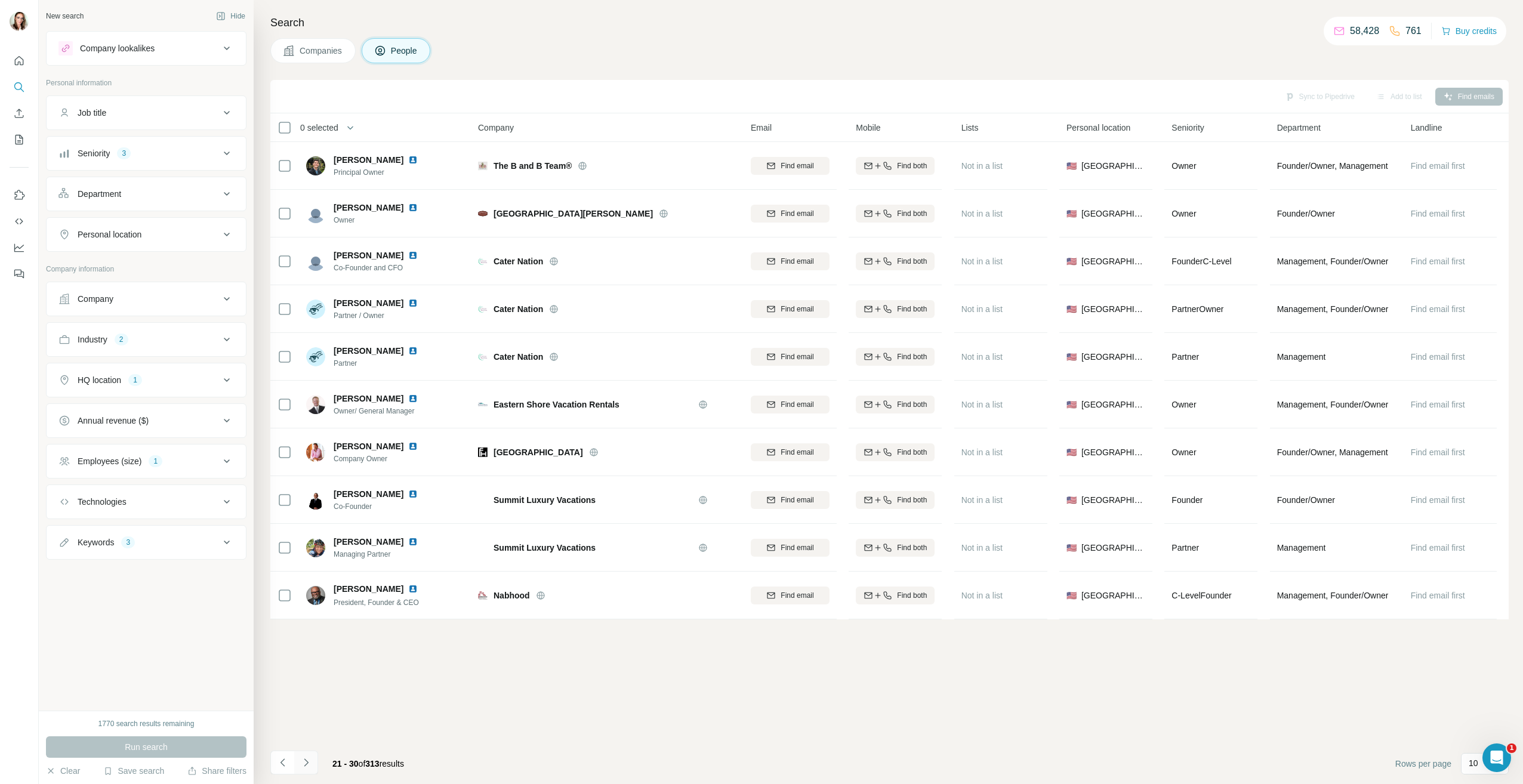
click at [309, 762] on icon "Navigate to next page" at bounding box center [306, 762] width 12 height 12
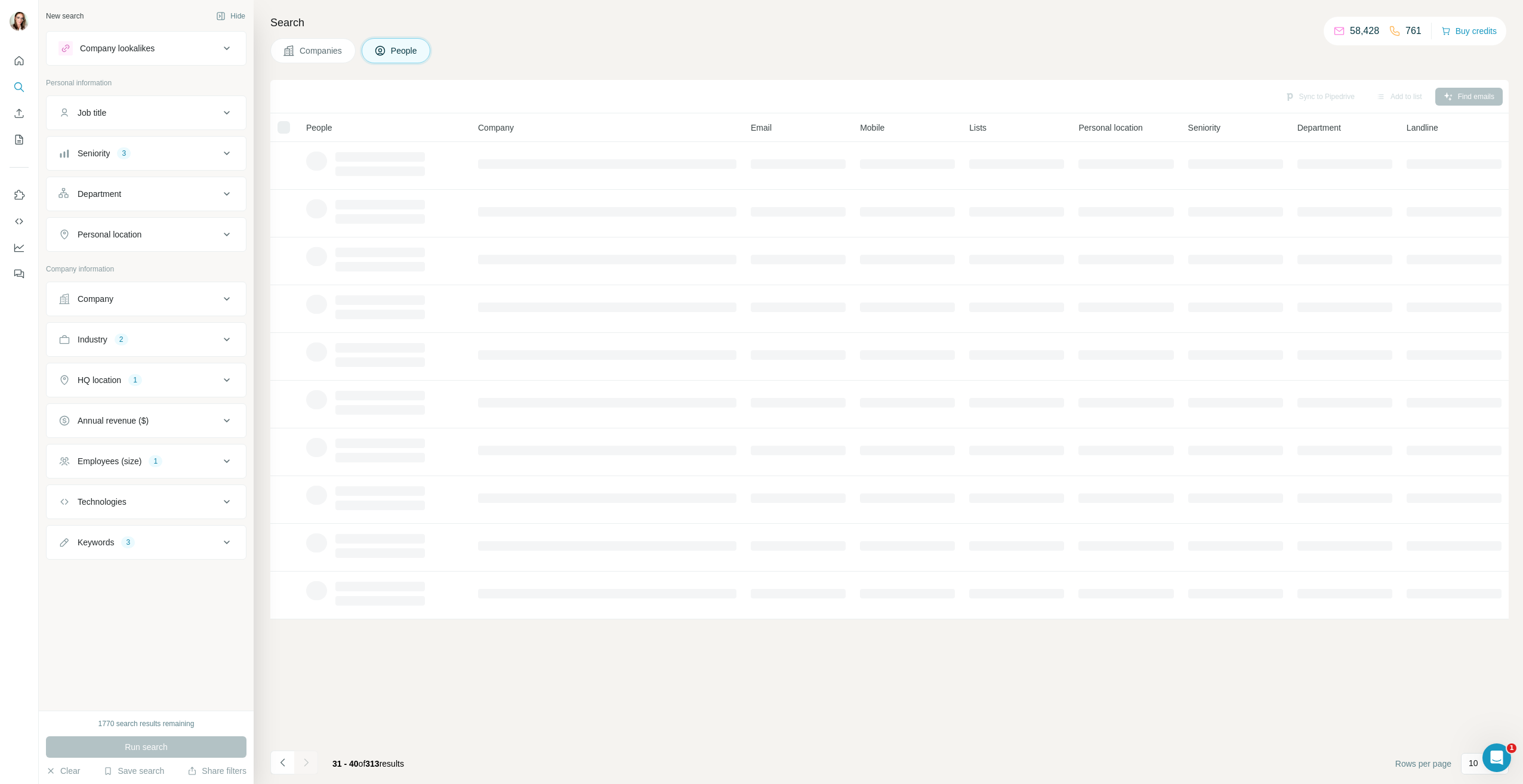
click at [398, 56] on span "People" at bounding box center [404, 50] width 27 height 12
click at [372, 54] on button "People" at bounding box center [396, 50] width 69 height 25
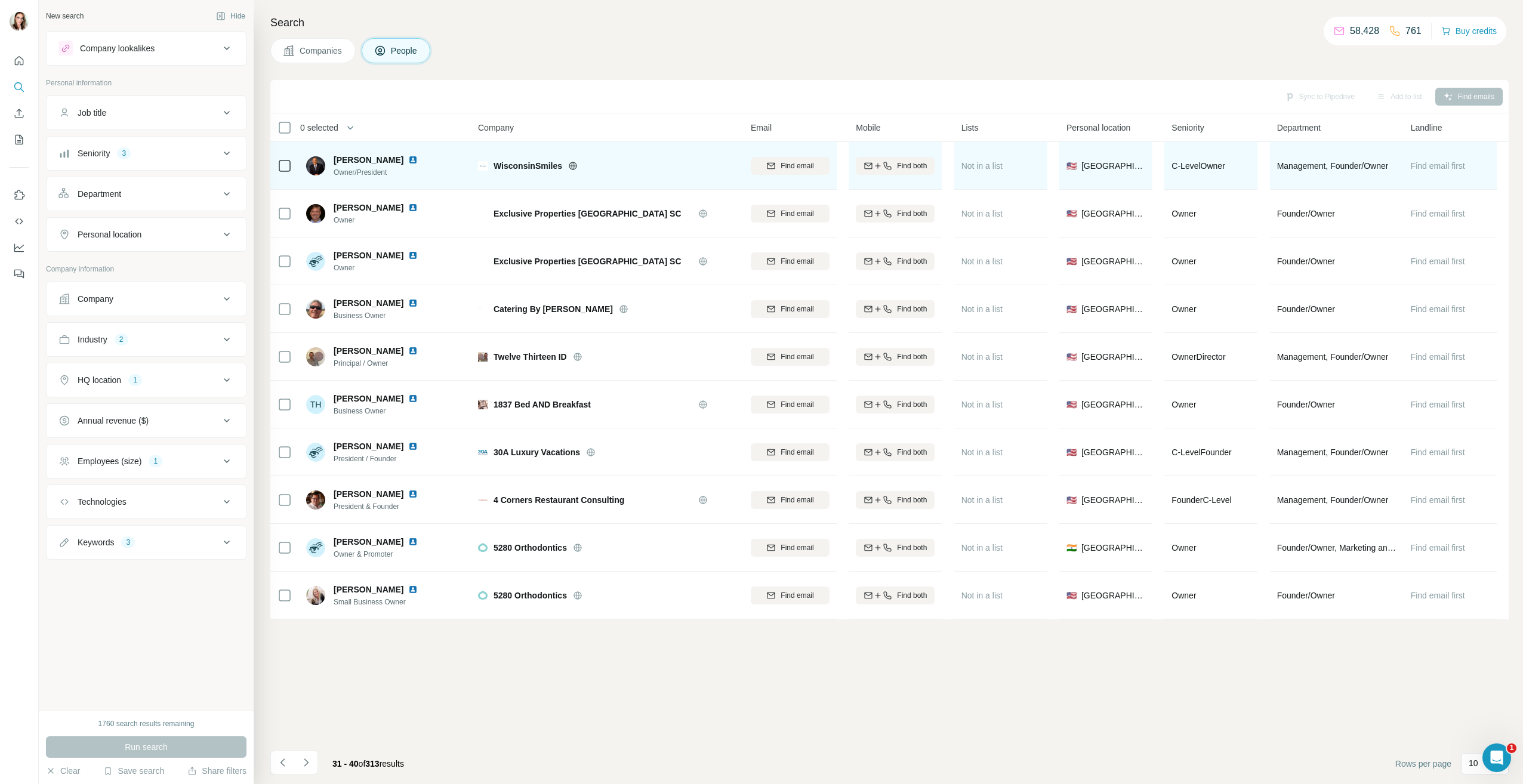
click at [417, 159] on img at bounding box center [413, 160] width 9 height 9
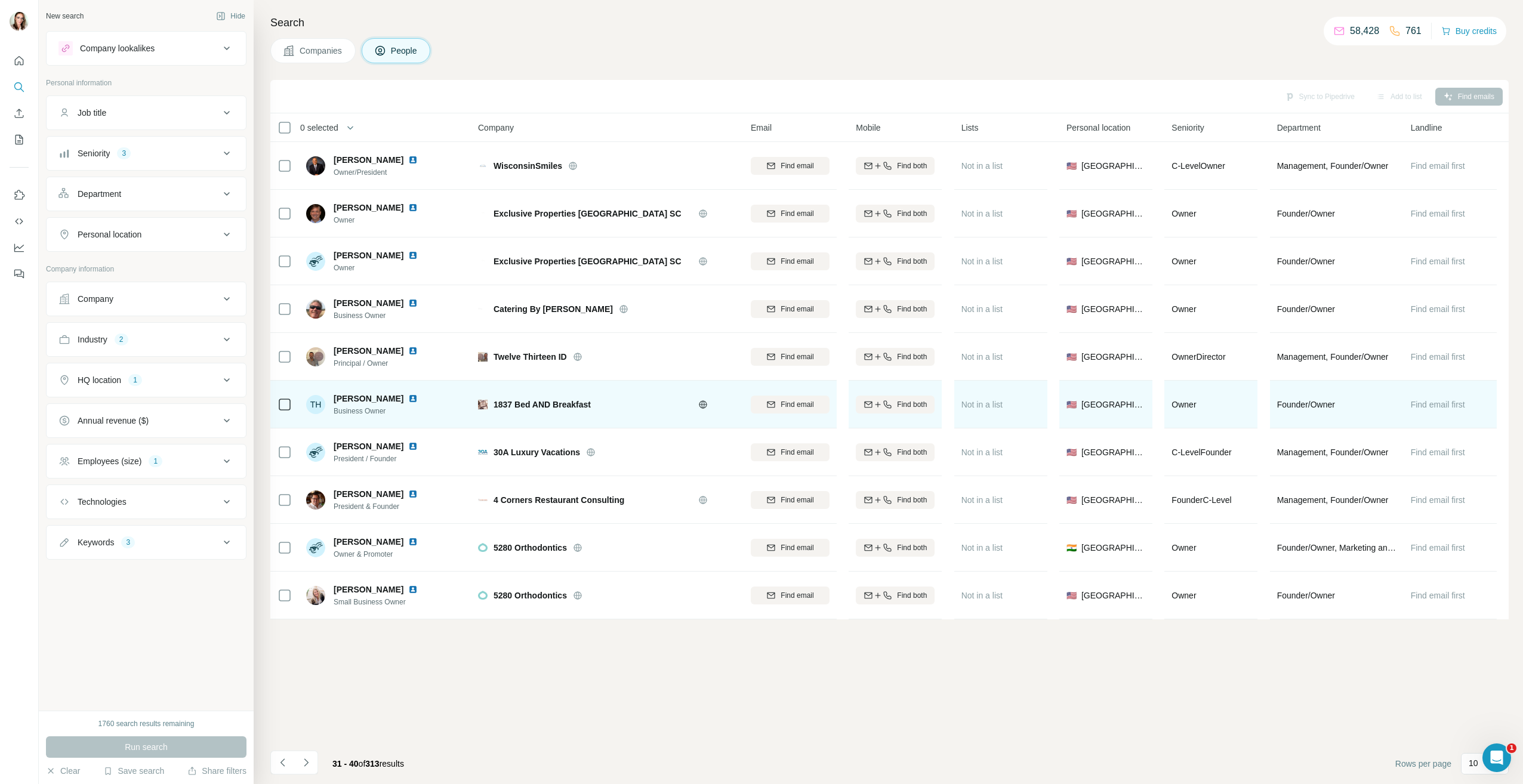
click at [417, 399] on img at bounding box center [413, 399] width 9 height 9
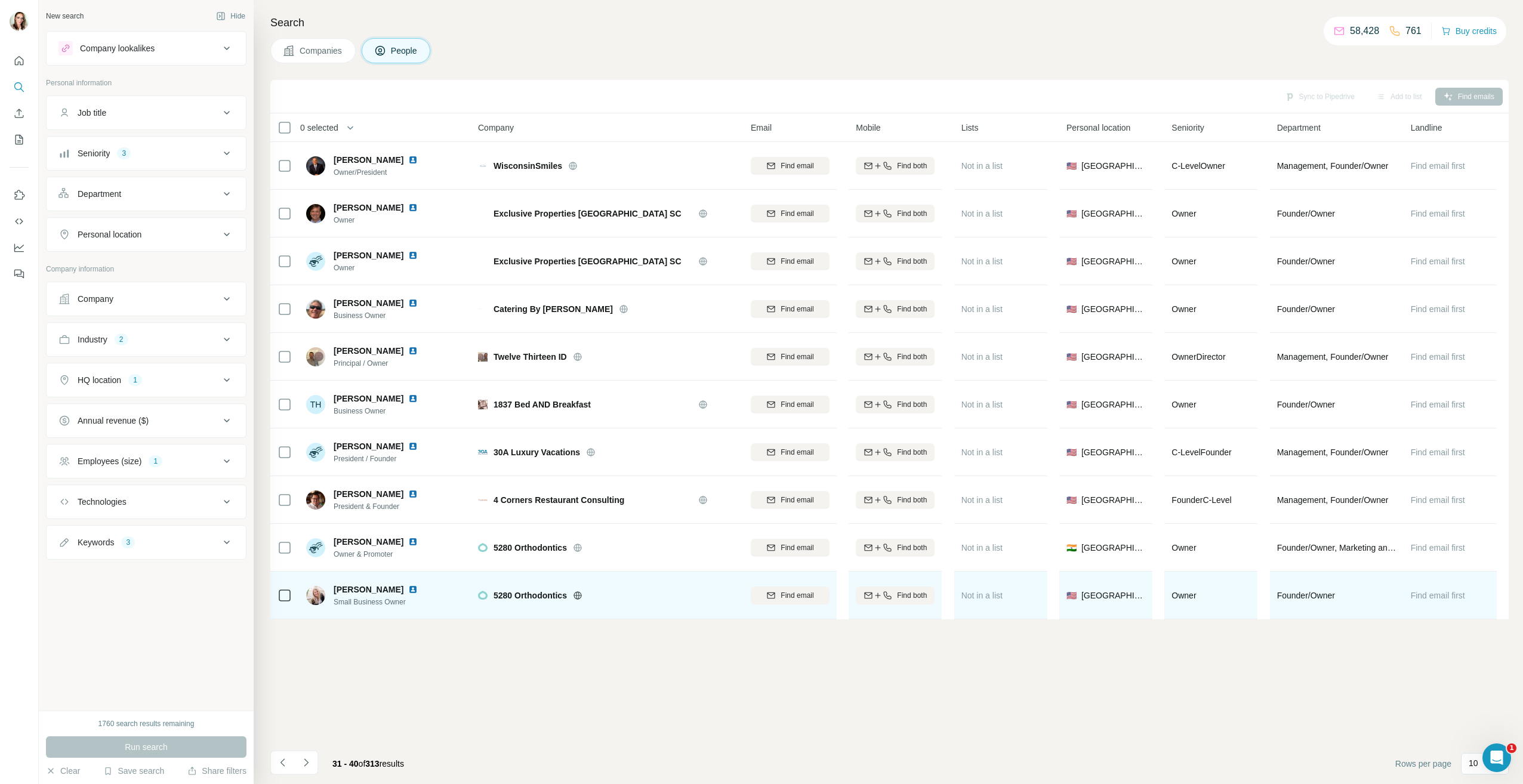
click at [408, 590] on img at bounding box center [413, 589] width 9 height 9
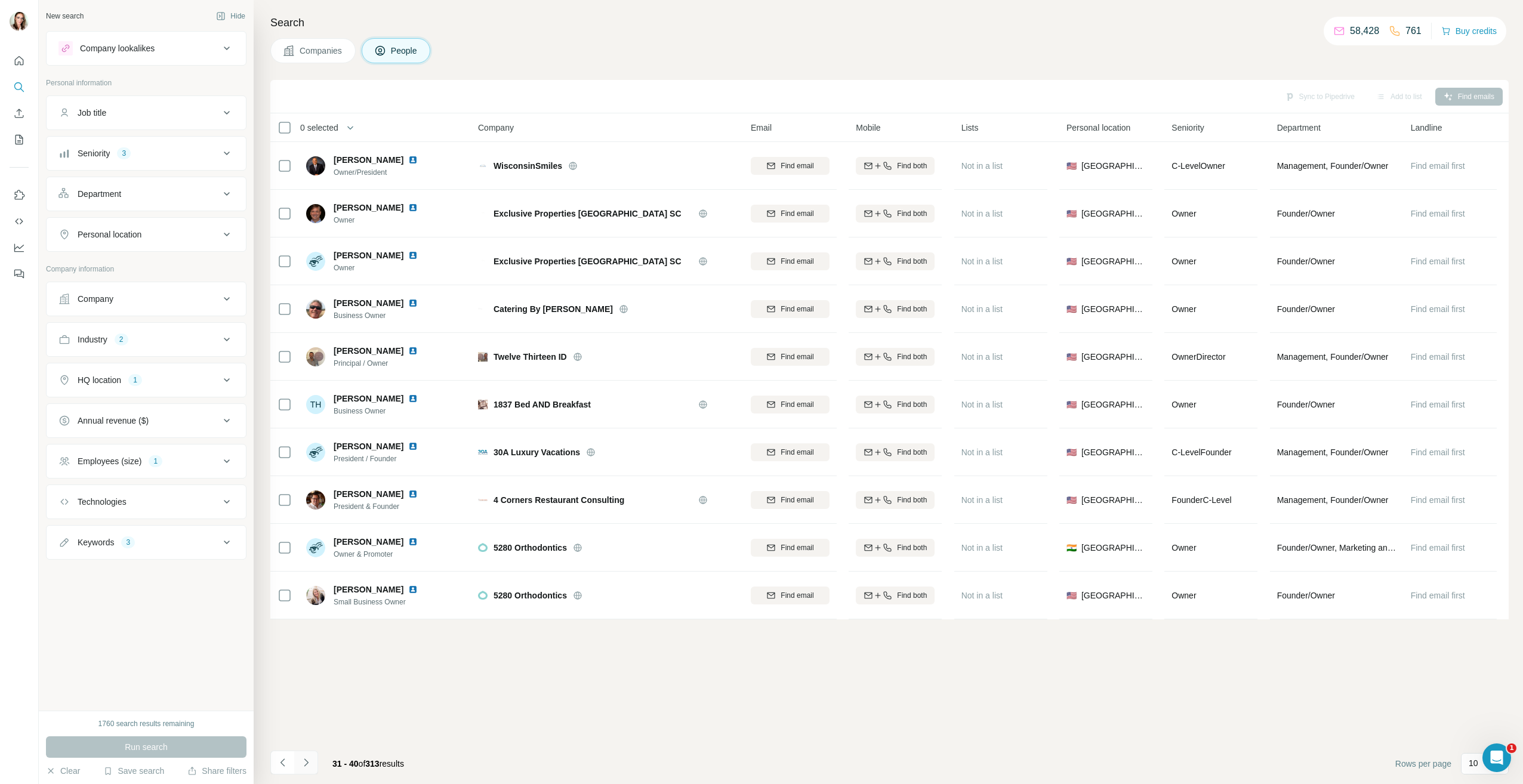
click at [311, 761] on icon "Navigate to next page" at bounding box center [306, 762] width 12 height 12
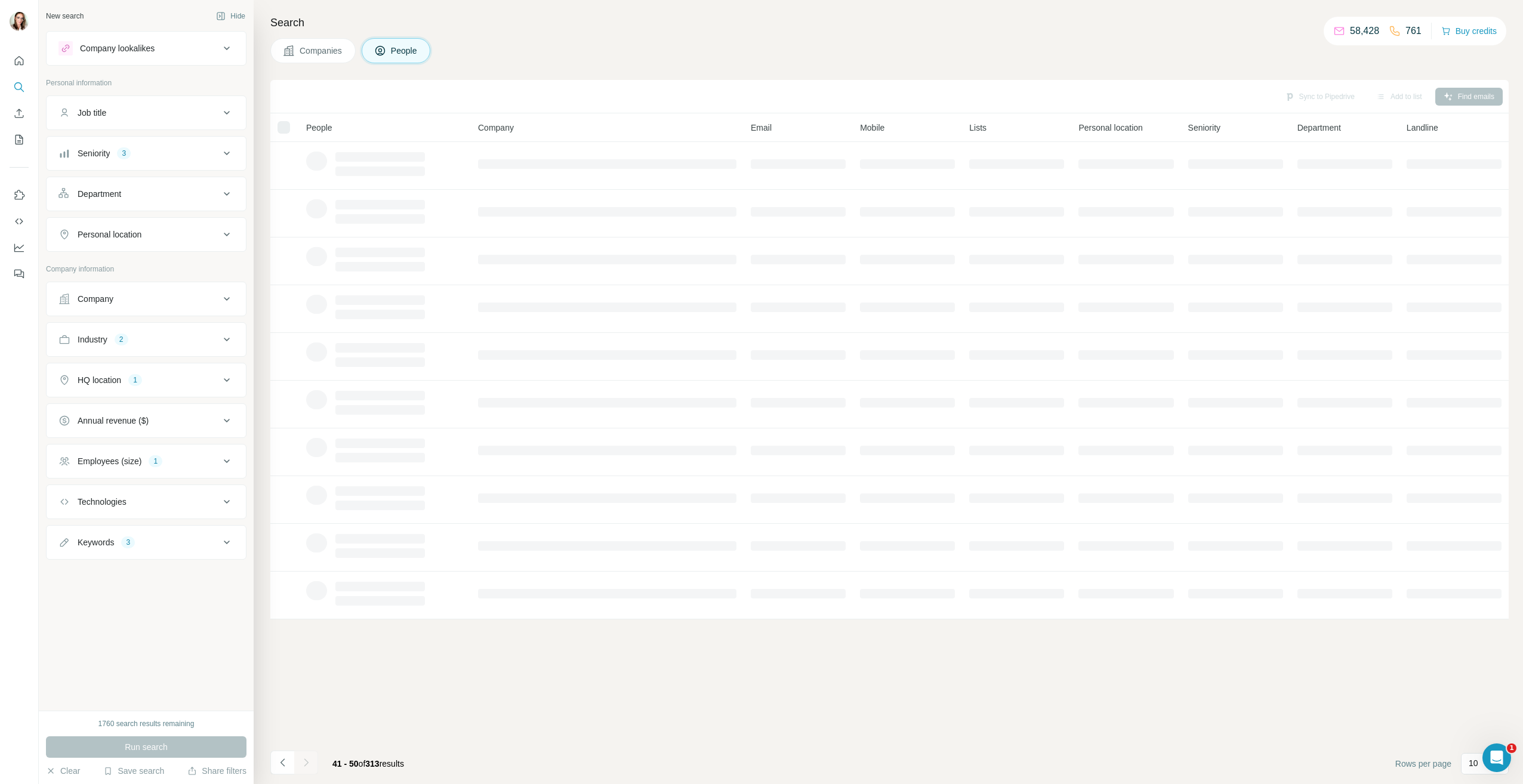
click at [393, 52] on span "People" at bounding box center [404, 50] width 27 height 12
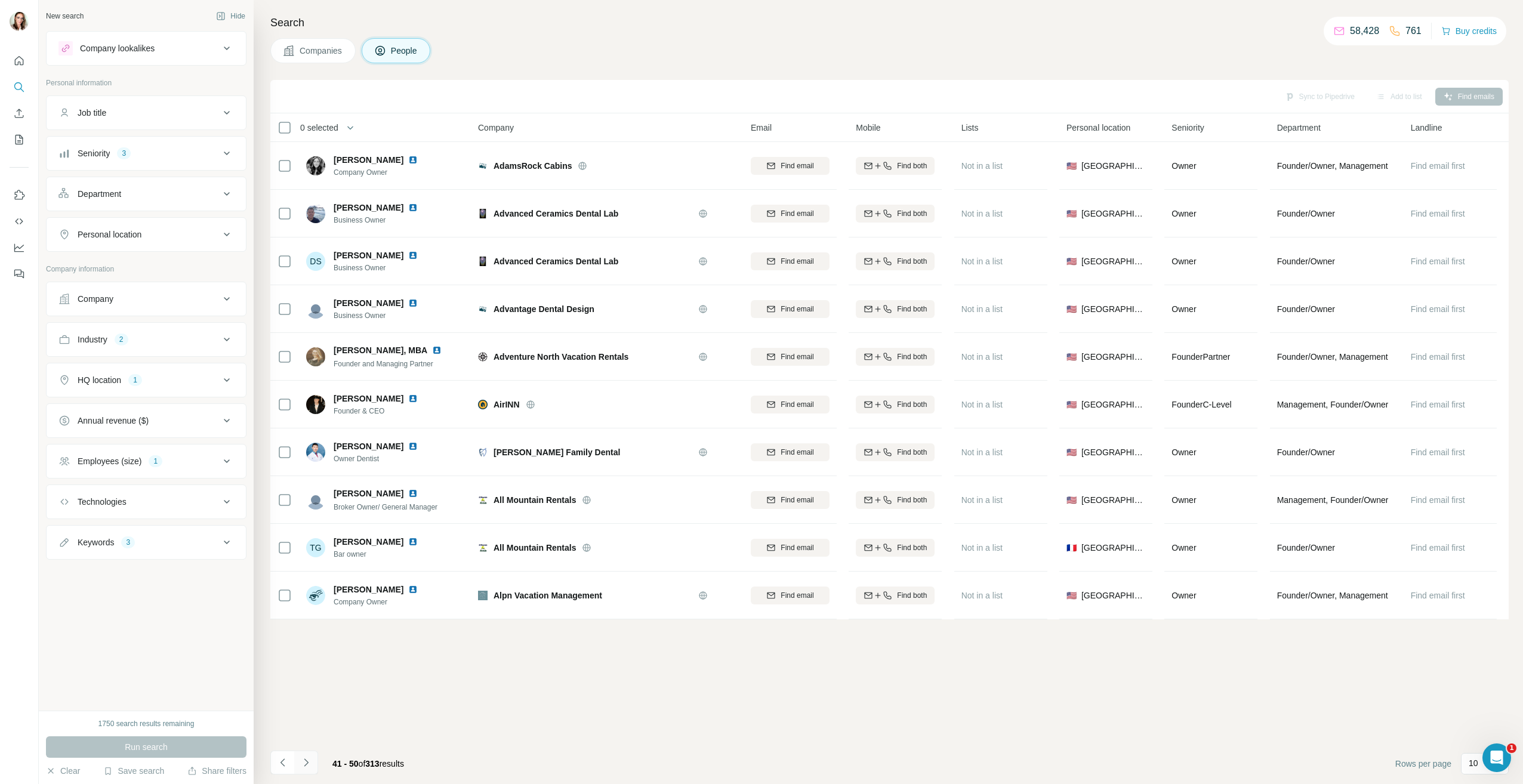
click at [299, 751] on button "Navigate to next page" at bounding box center [306, 762] width 24 height 24
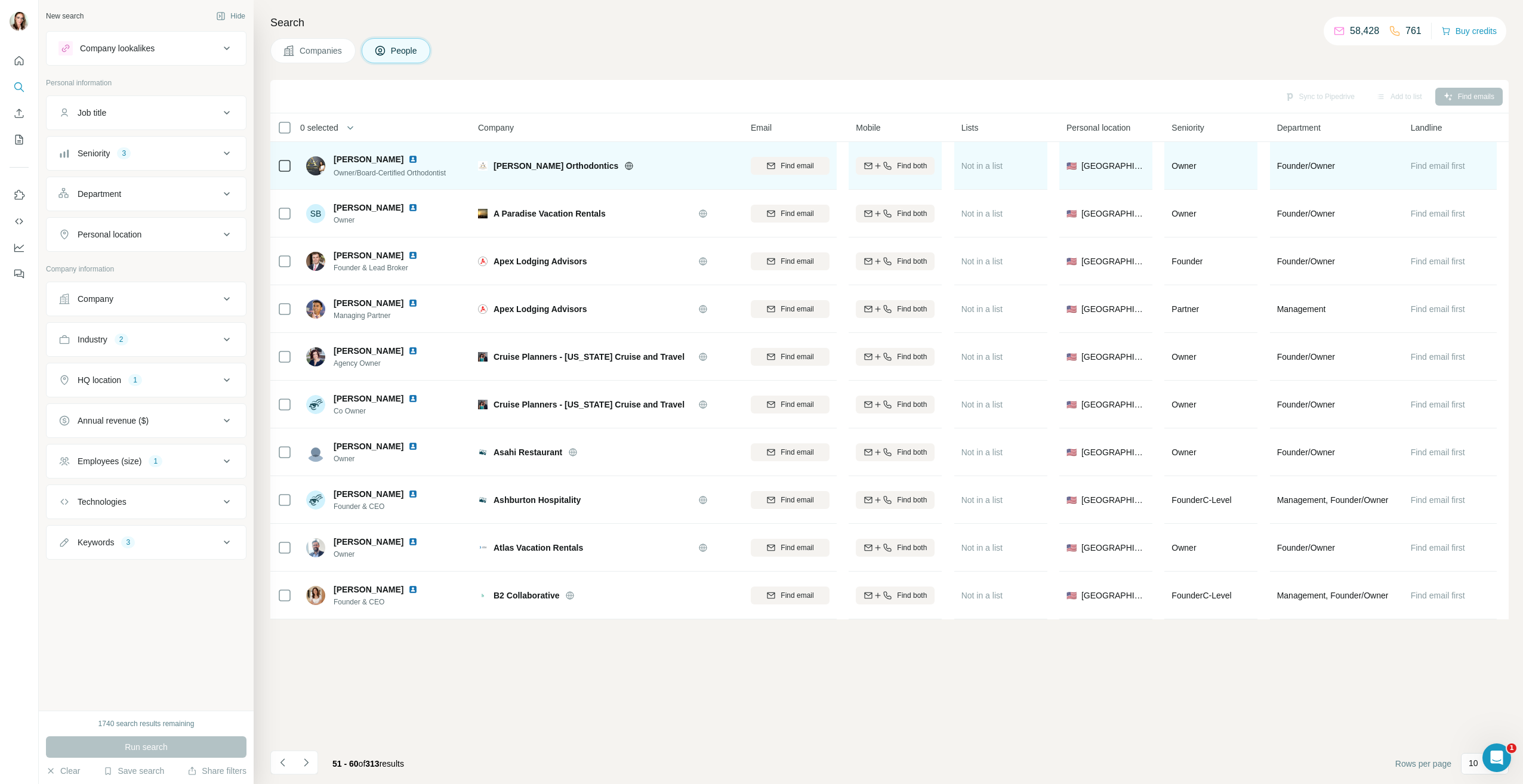
click at [408, 160] on img at bounding box center [413, 159] width 9 height 9
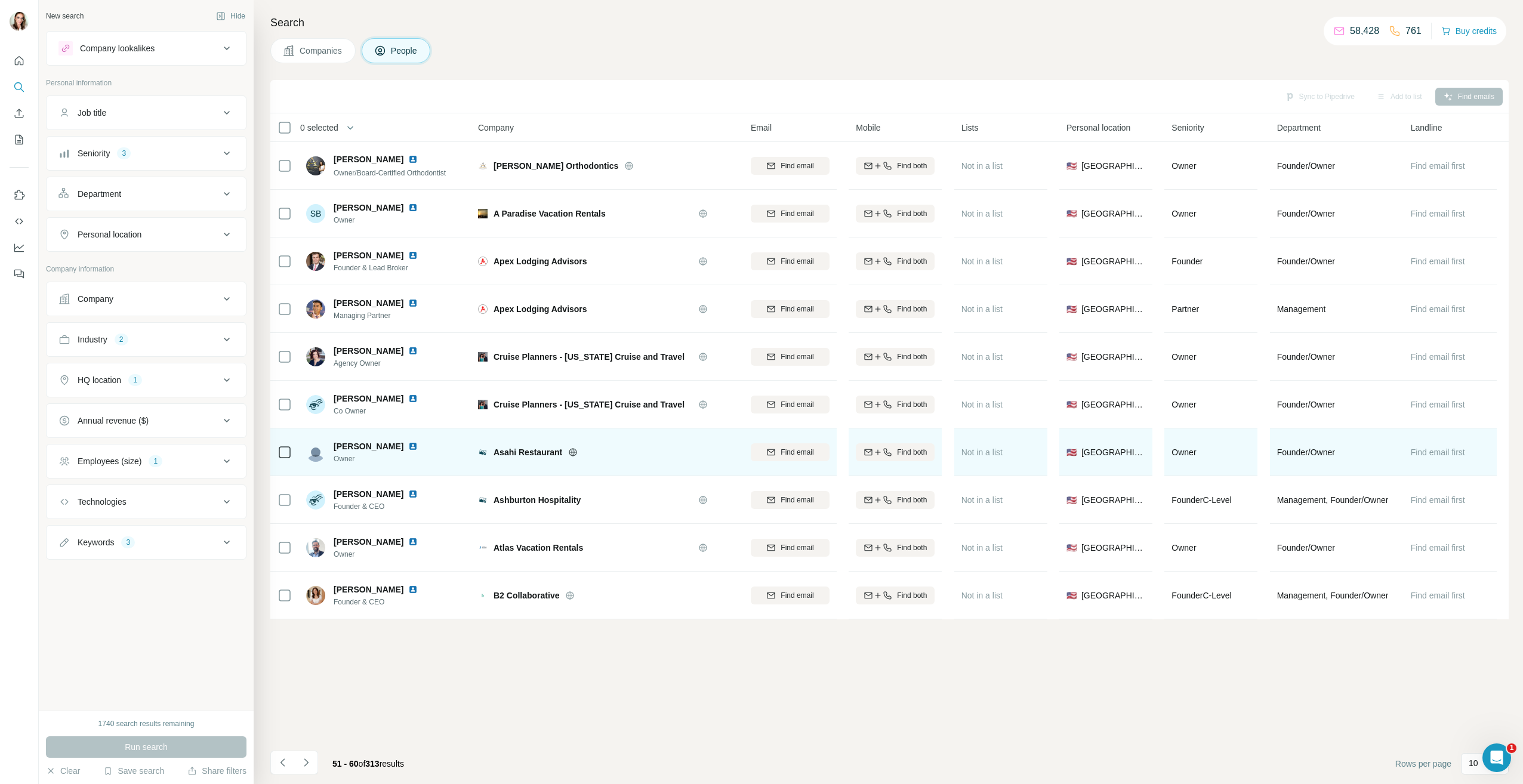
click at [408, 446] on img at bounding box center [413, 446] width 9 height 9
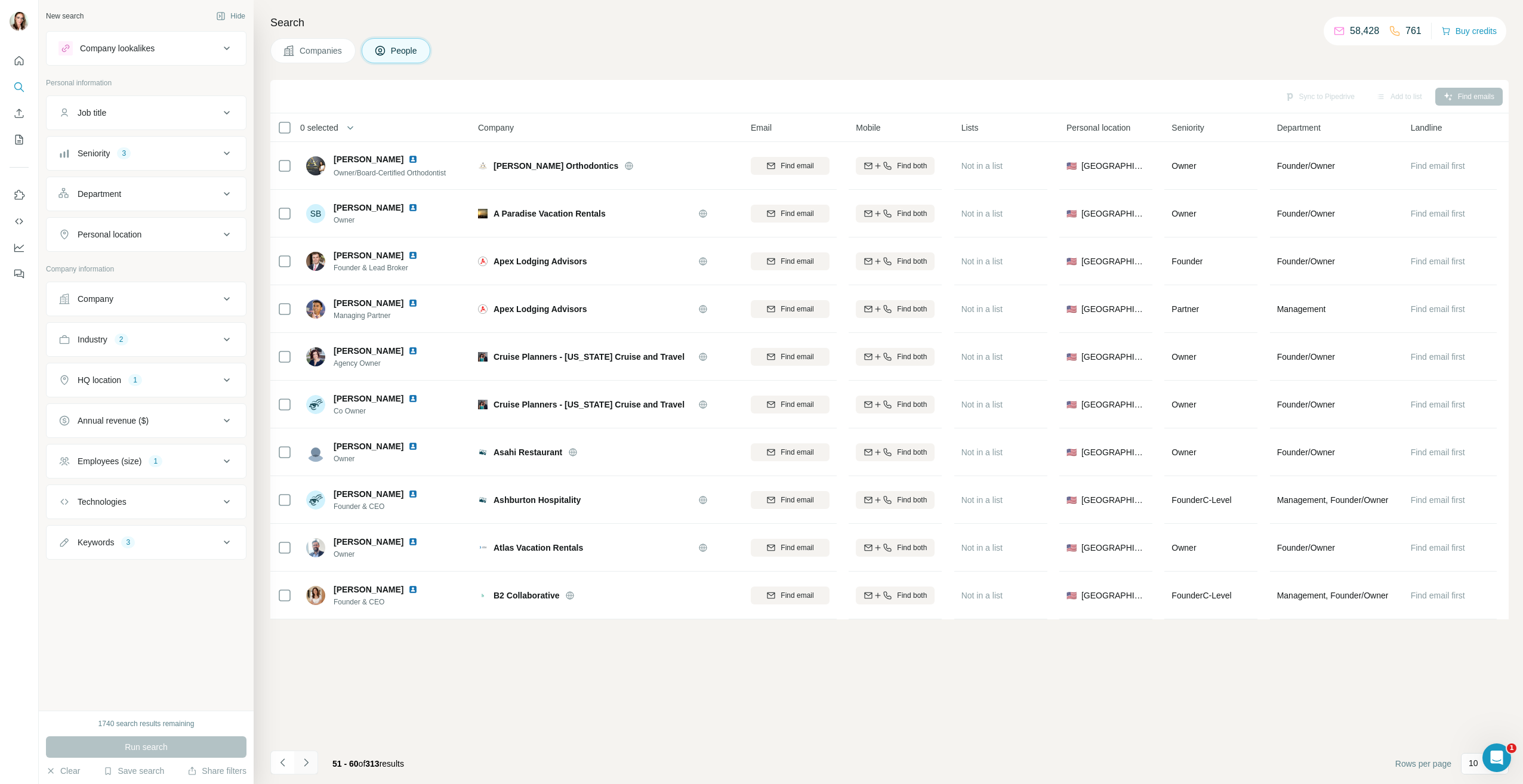
click at [306, 761] on icon "Navigate to next page" at bounding box center [306, 762] width 12 height 12
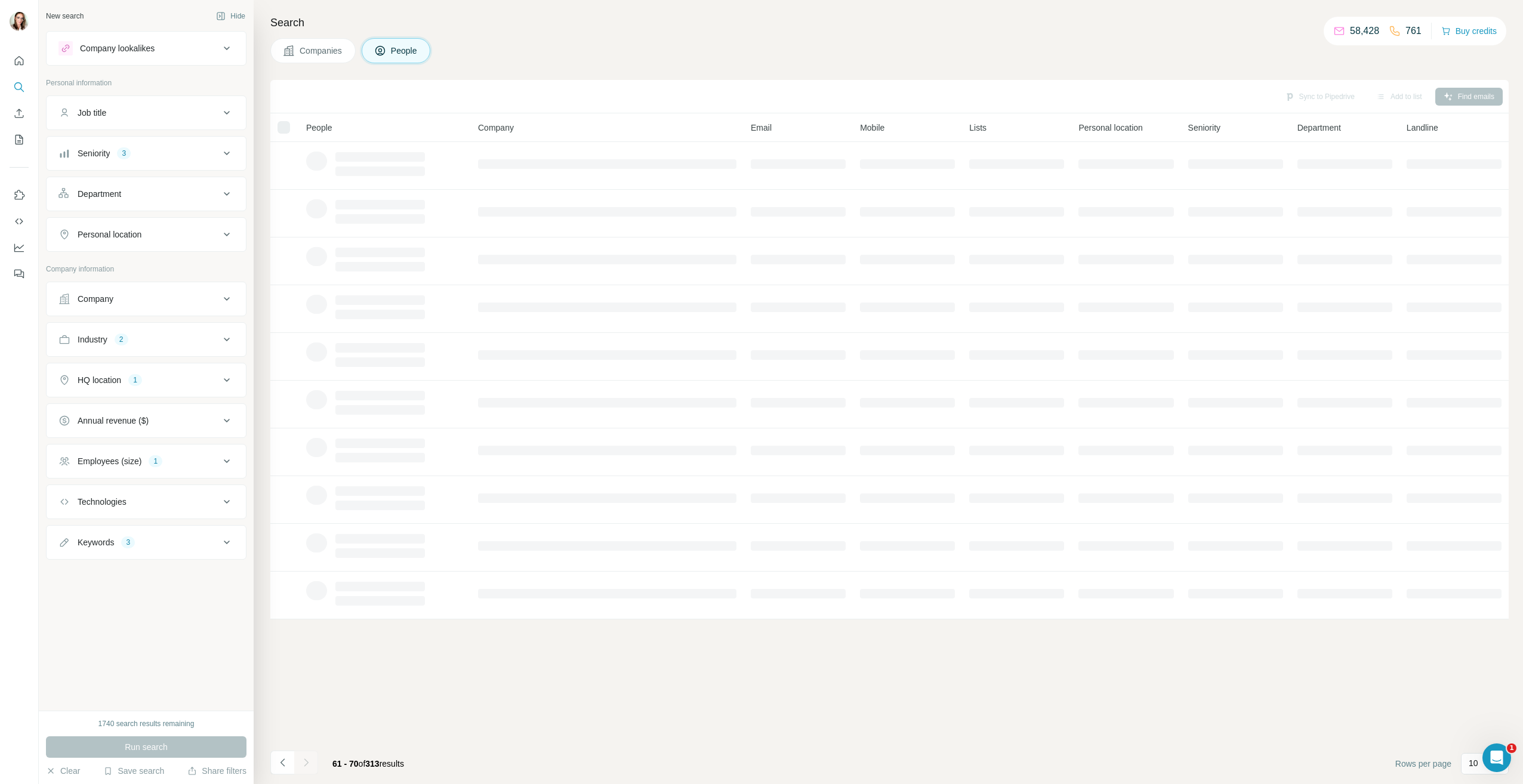
click at [402, 48] on span "People" at bounding box center [404, 50] width 27 height 12
click at [404, 50] on span "People" at bounding box center [404, 50] width 27 height 12
click at [406, 54] on span "People" at bounding box center [404, 50] width 27 height 12
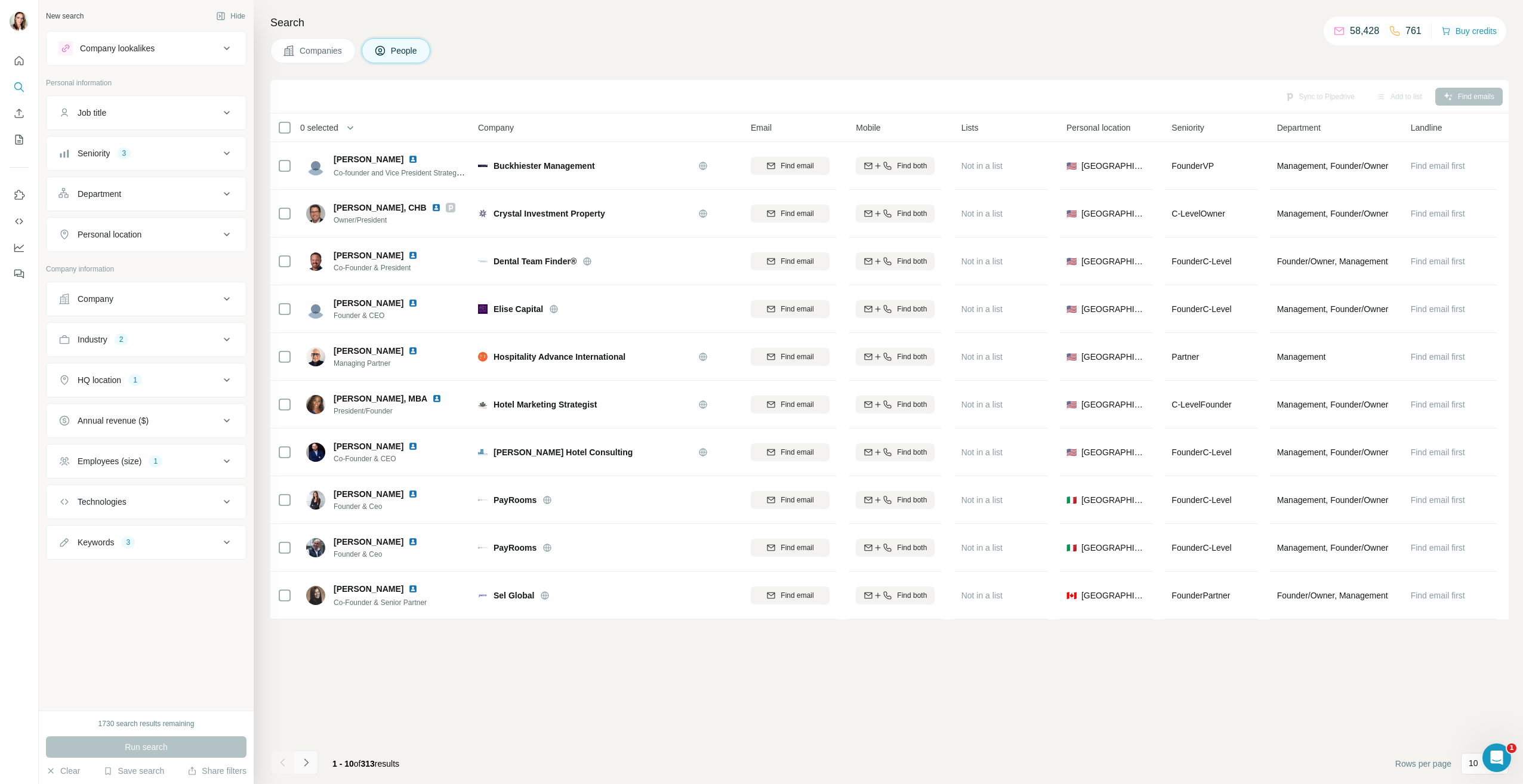
click at [309, 765] on icon "Navigate to next page" at bounding box center [306, 762] width 12 height 12
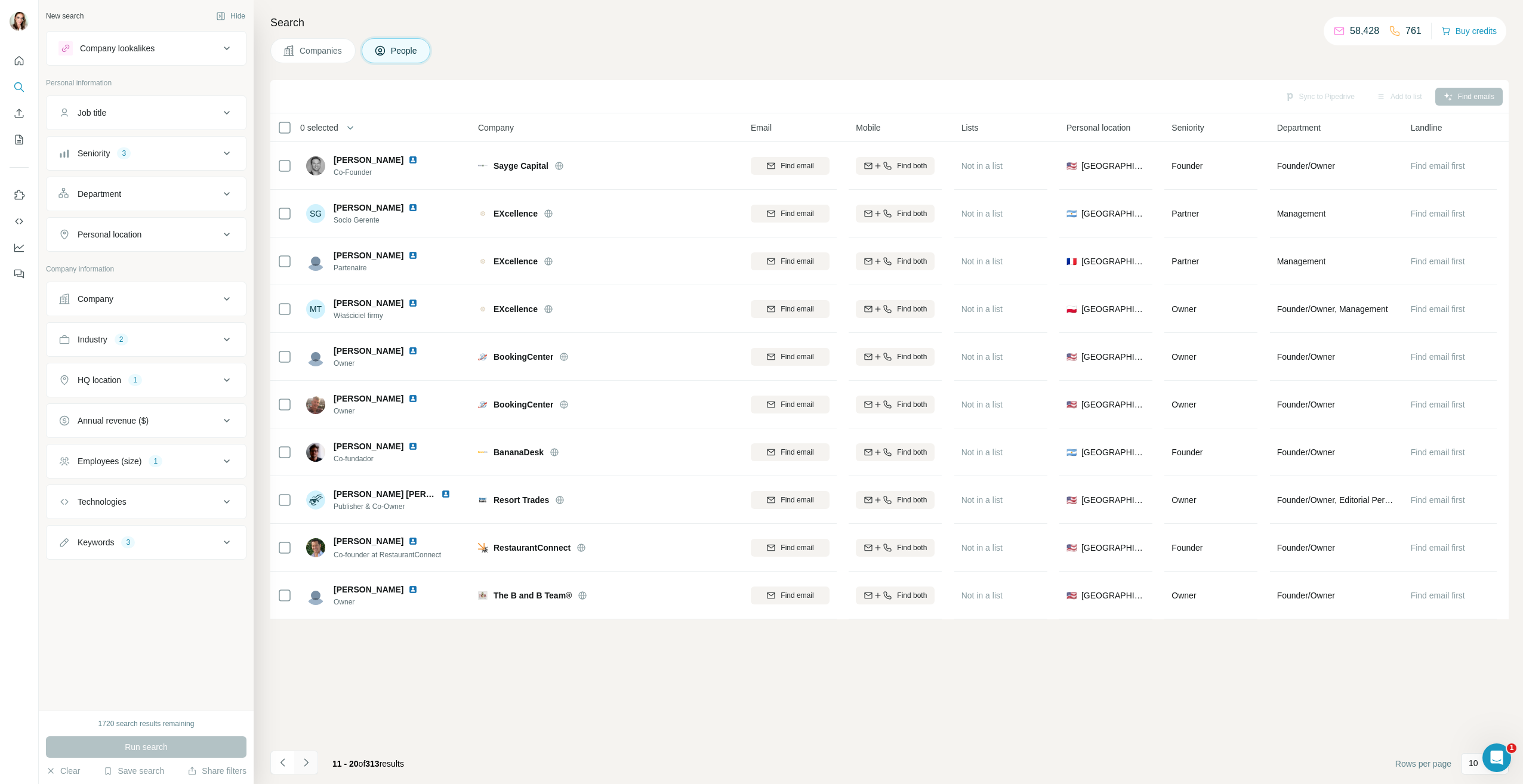
click at [309, 762] on icon "Navigate to next page" at bounding box center [306, 762] width 12 height 12
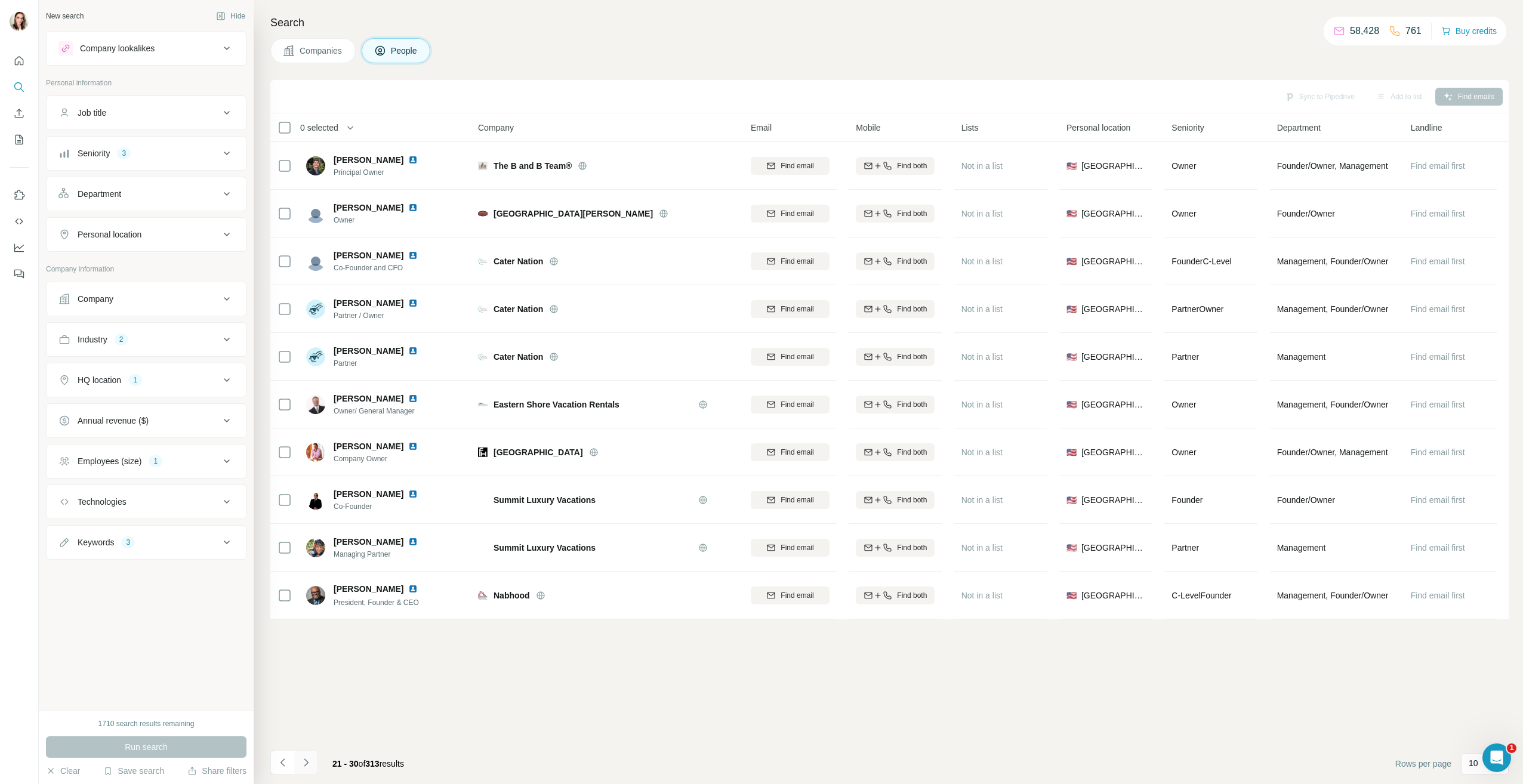
click at [306, 765] on icon "Navigate to next page" at bounding box center [306, 762] width 12 height 12
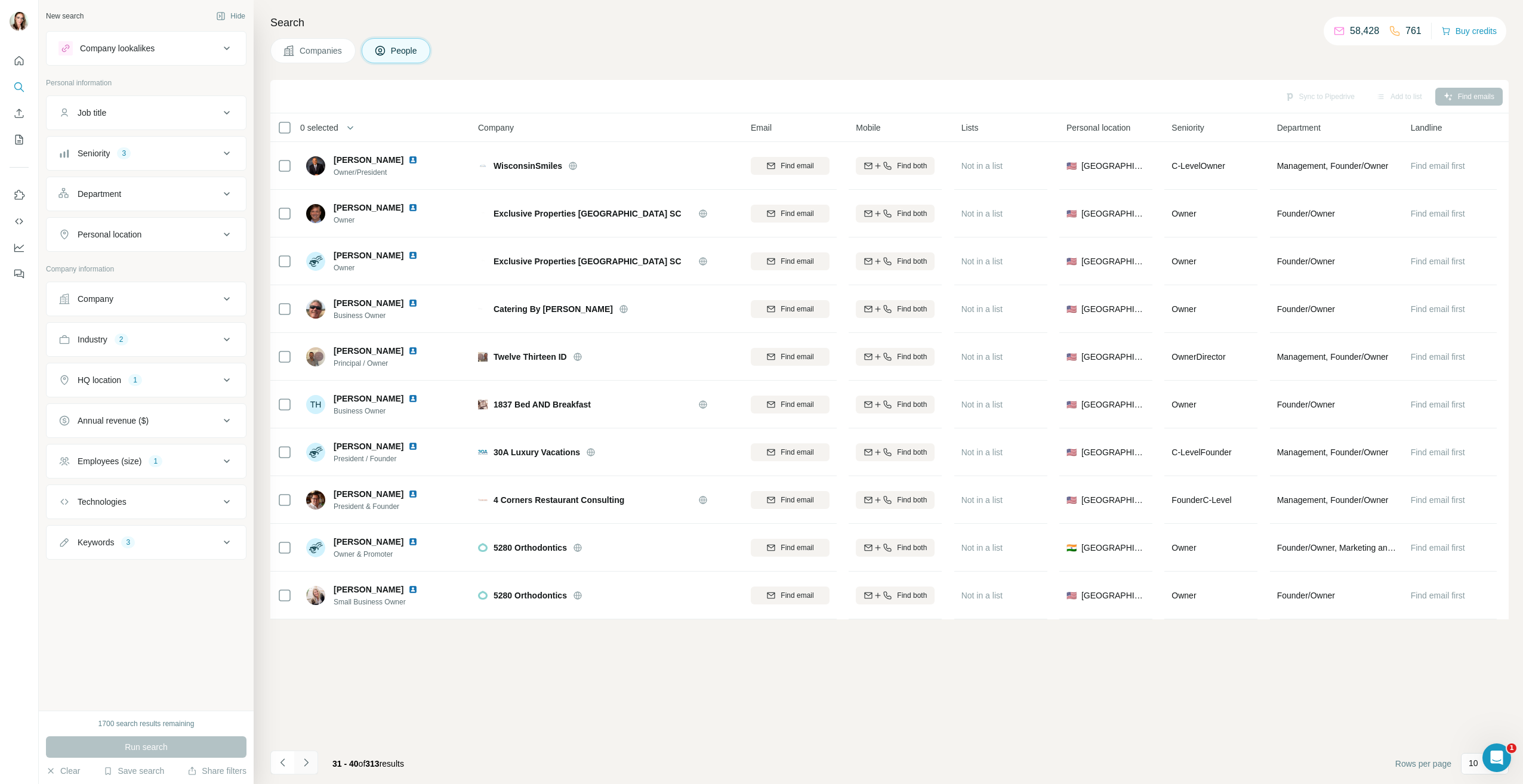
click at [311, 763] on icon "Navigate to next page" at bounding box center [306, 762] width 12 height 12
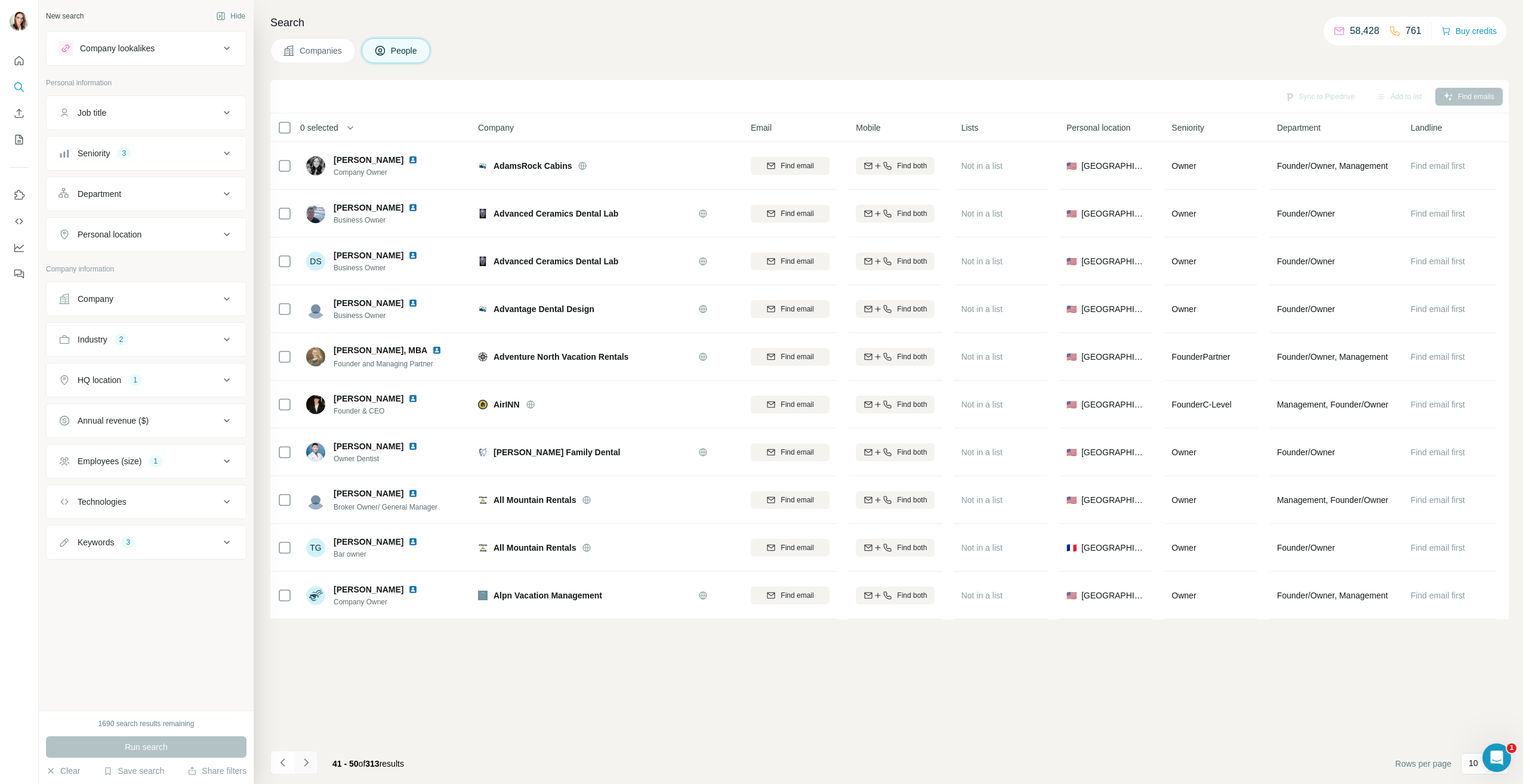
click at [303, 761] on icon "Navigate to next page" at bounding box center [306, 762] width 12 height 12
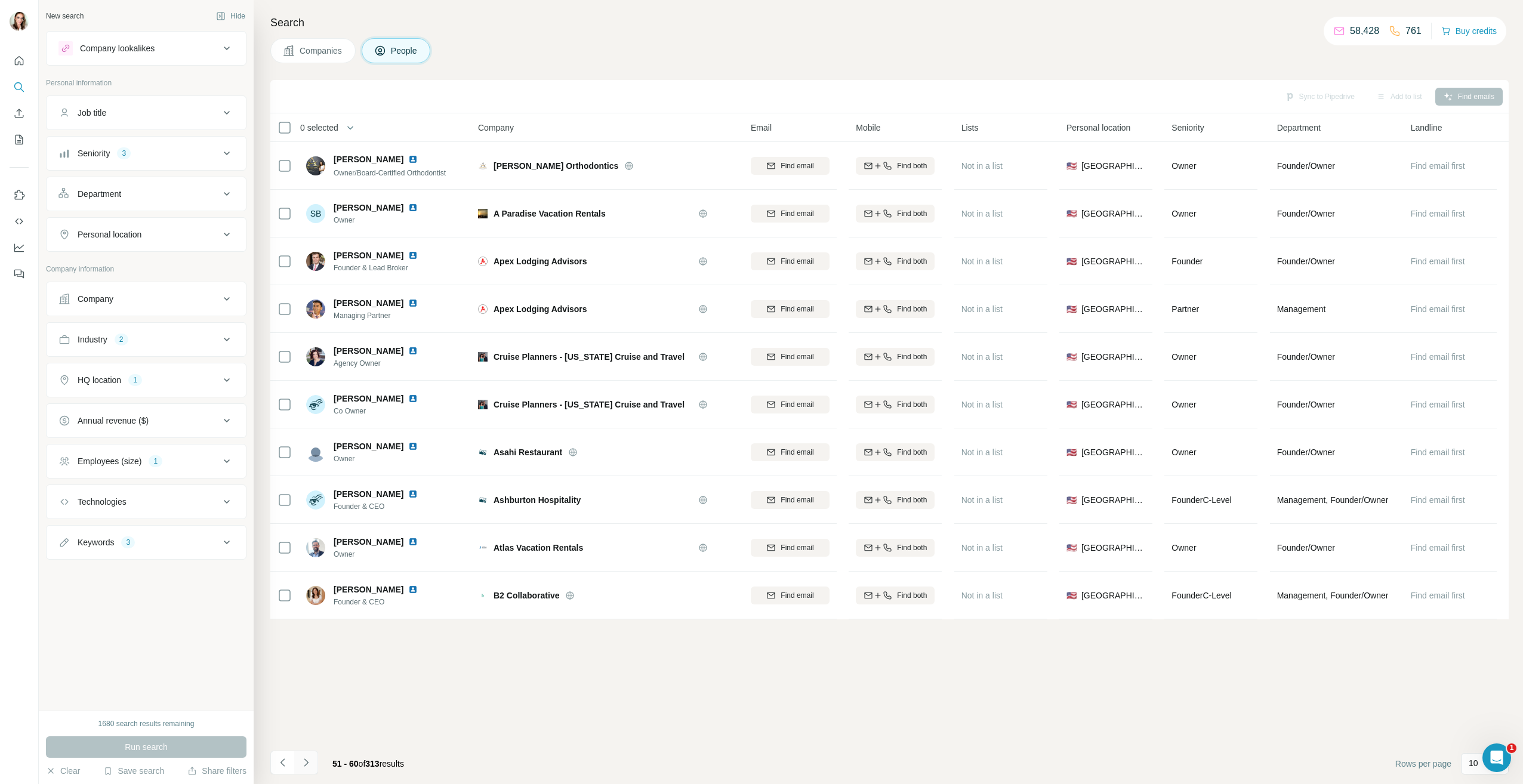
click at [304, 759] on icon "Navigate to next page" at bounding box center [305, 762] width 4 height 8
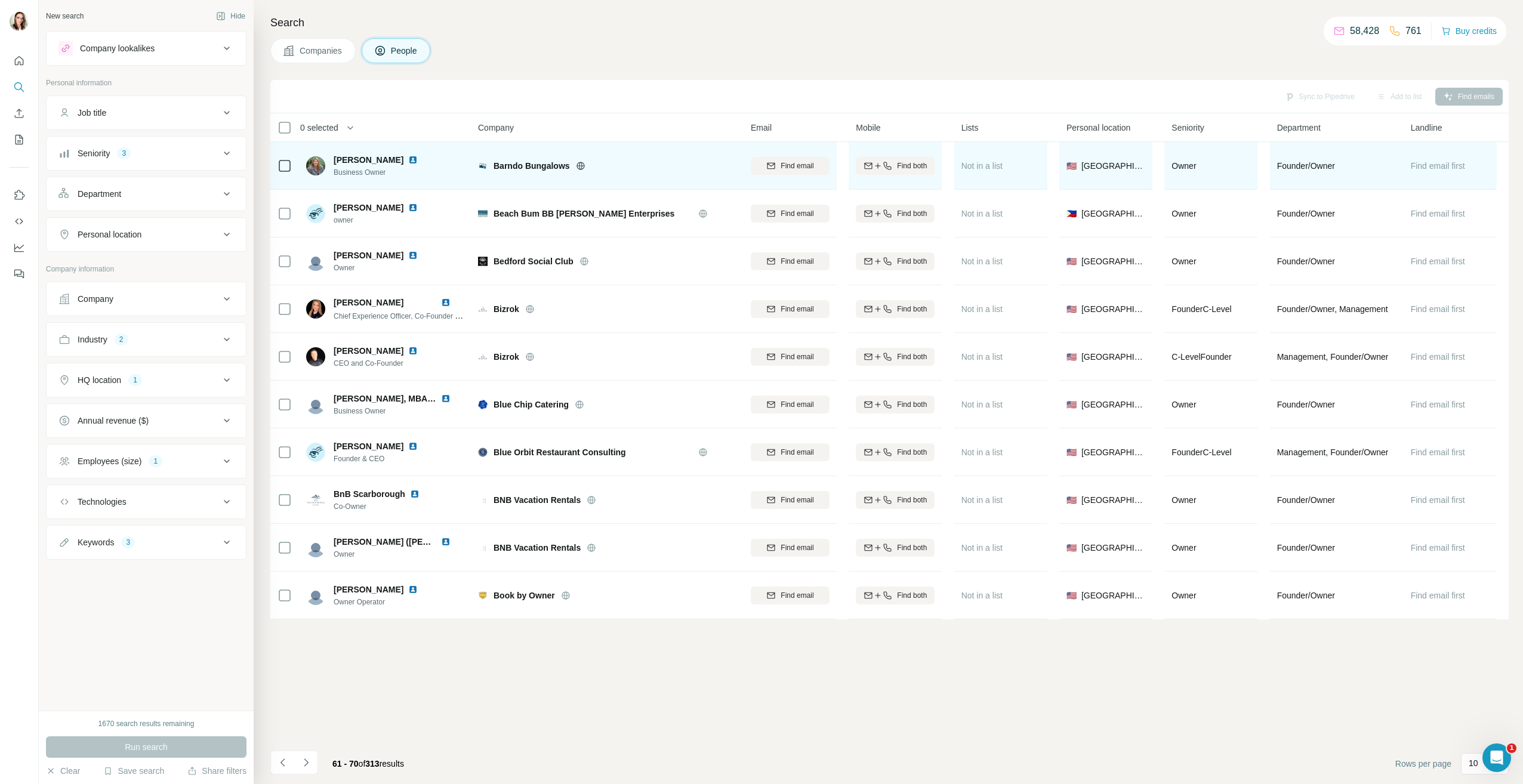
click at [408, 160] on img at bounding box center [413, 160] width 9 height 9
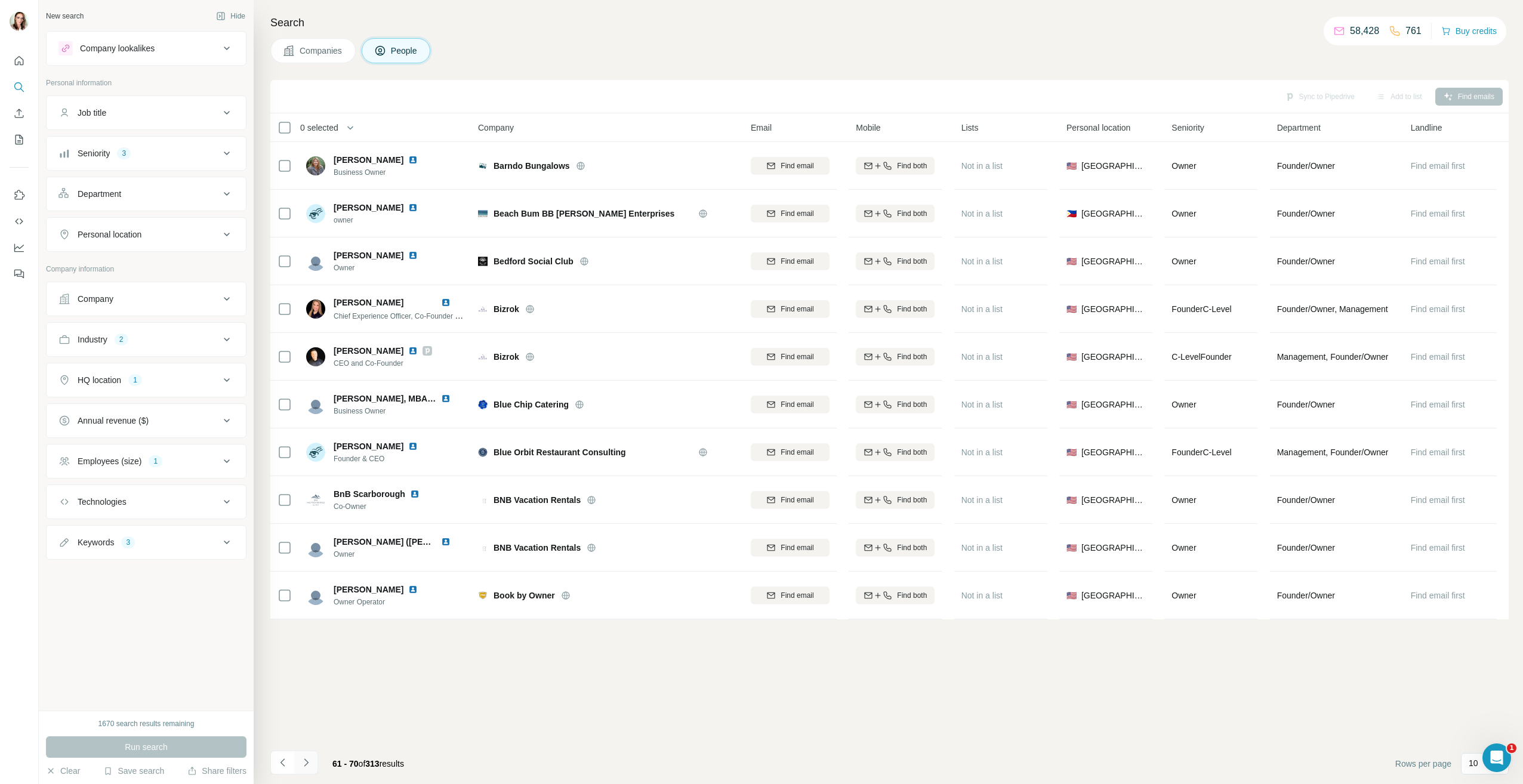
click at [306, 763] on icon "Navigate to next page" at bounding box center [305, 762] width 4 height 8
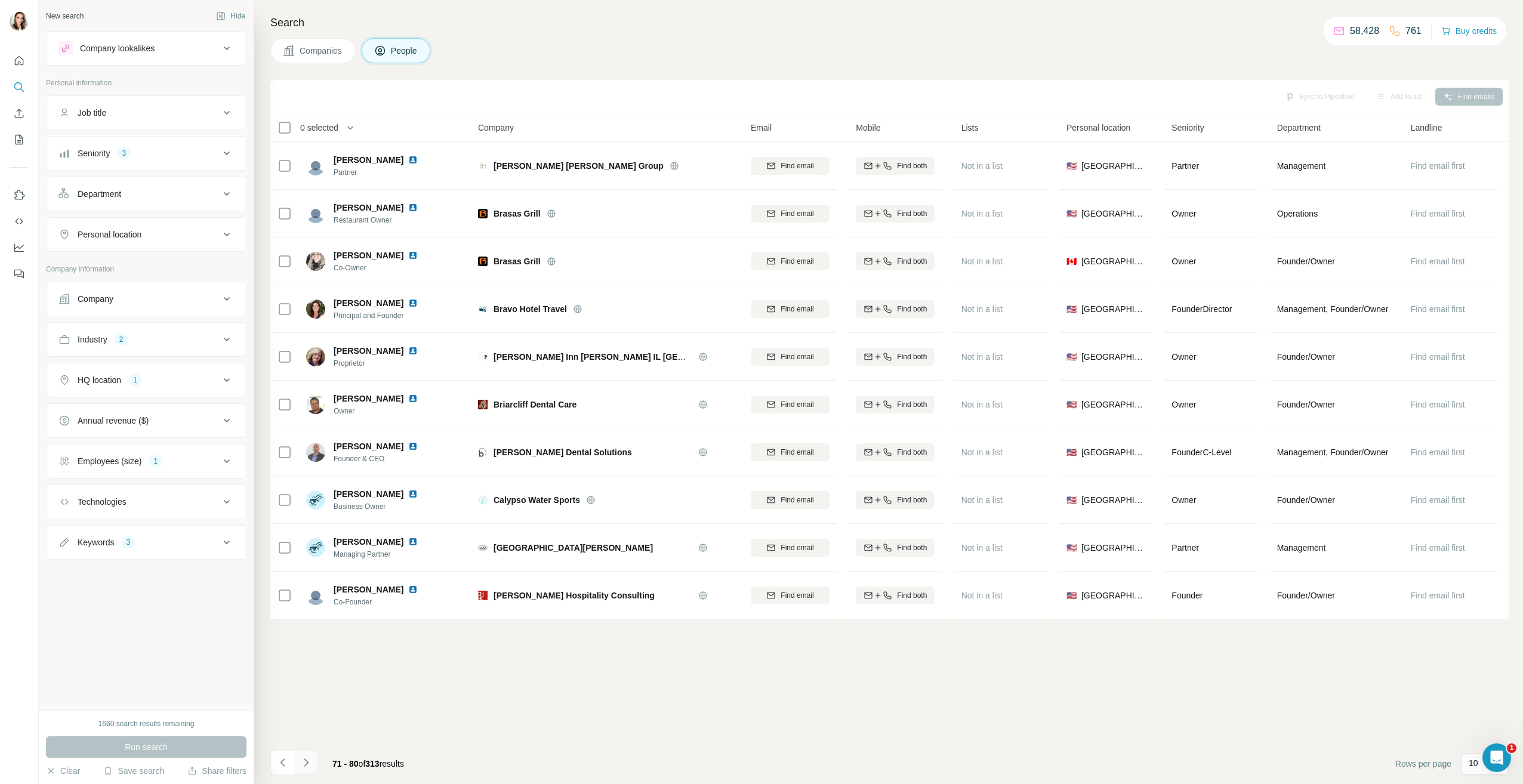
click at [300, 761] on icon "Navigate to next page" at bounding box center [306, 762] width 12 height 12
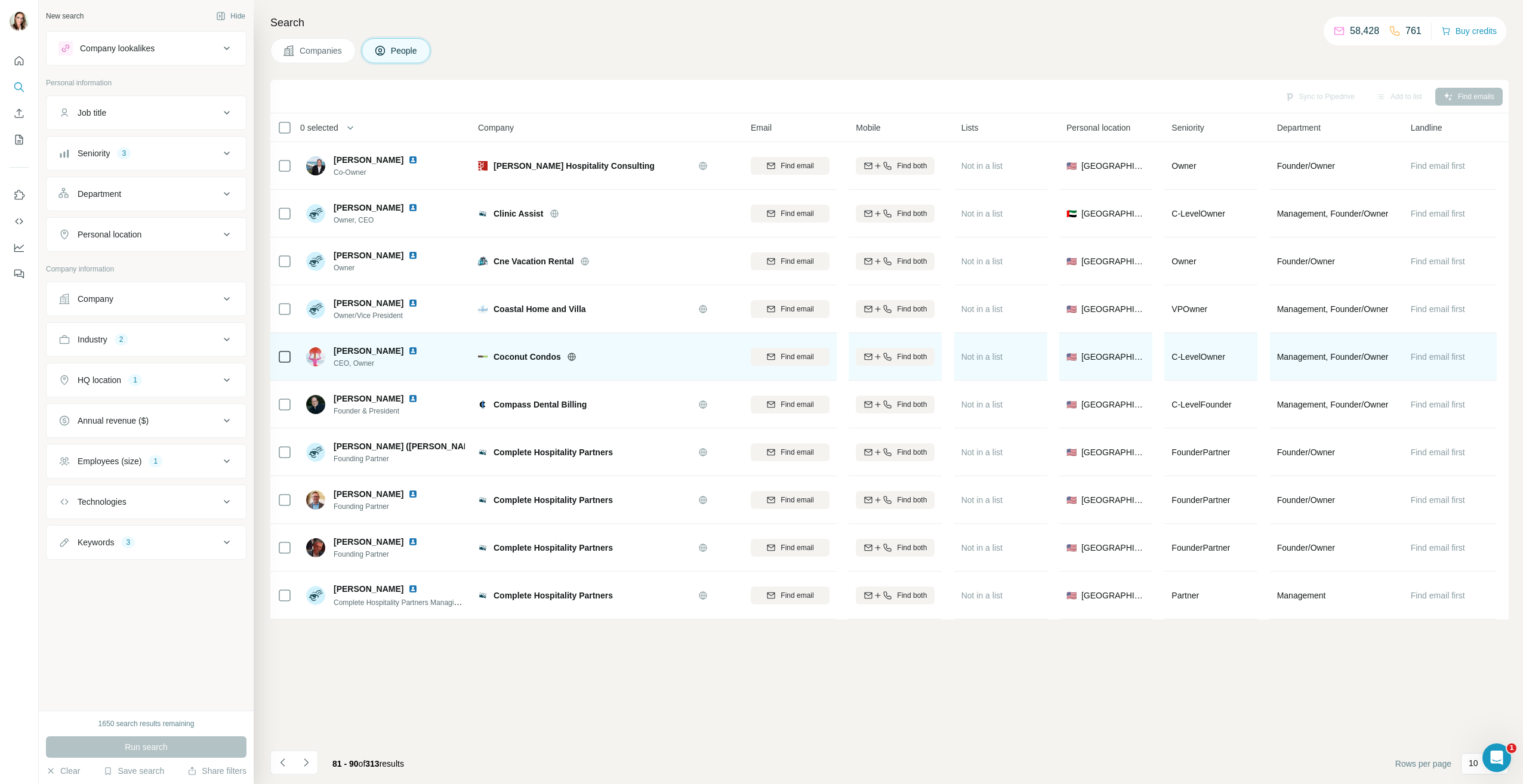
click at [408, 351] on img at bounding box center [413, 351] width 9 height 9
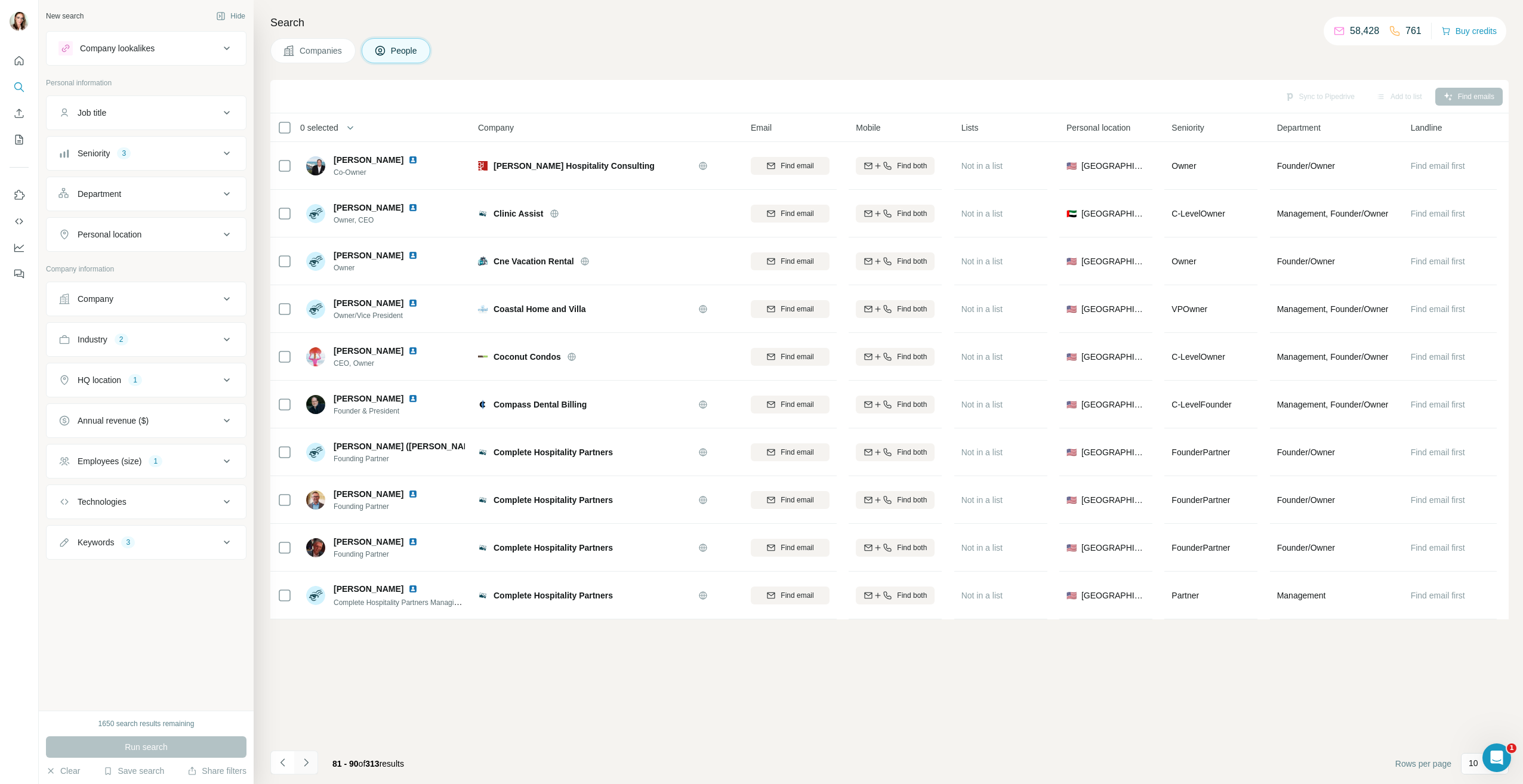
click at [303, 762] on icon "Navigate to next page" at bounding box center [306, 762] width 12 height 12
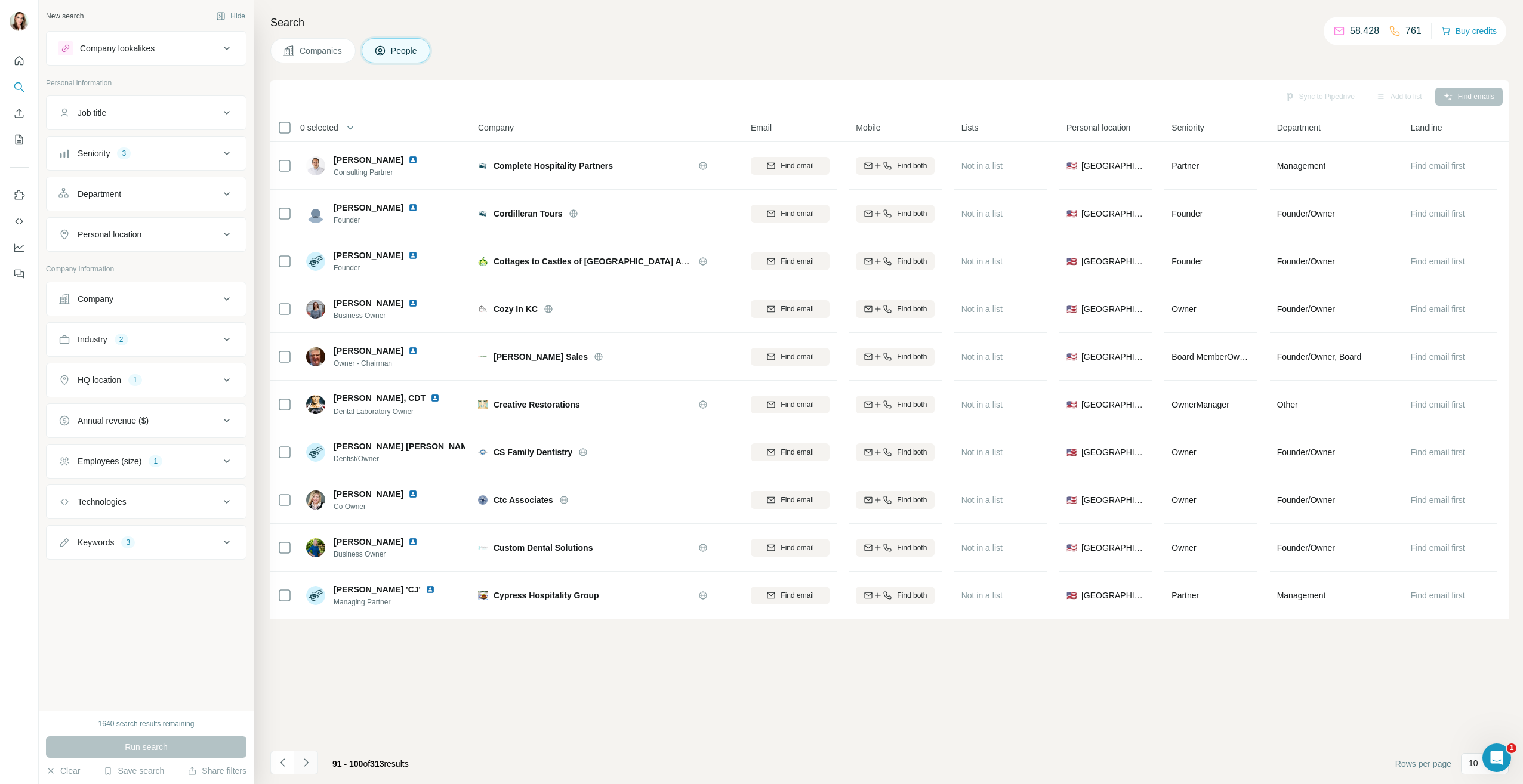
click at [299, 762] on button "Navigate to next page" at bounding box center [306, 762] width 24 height 24
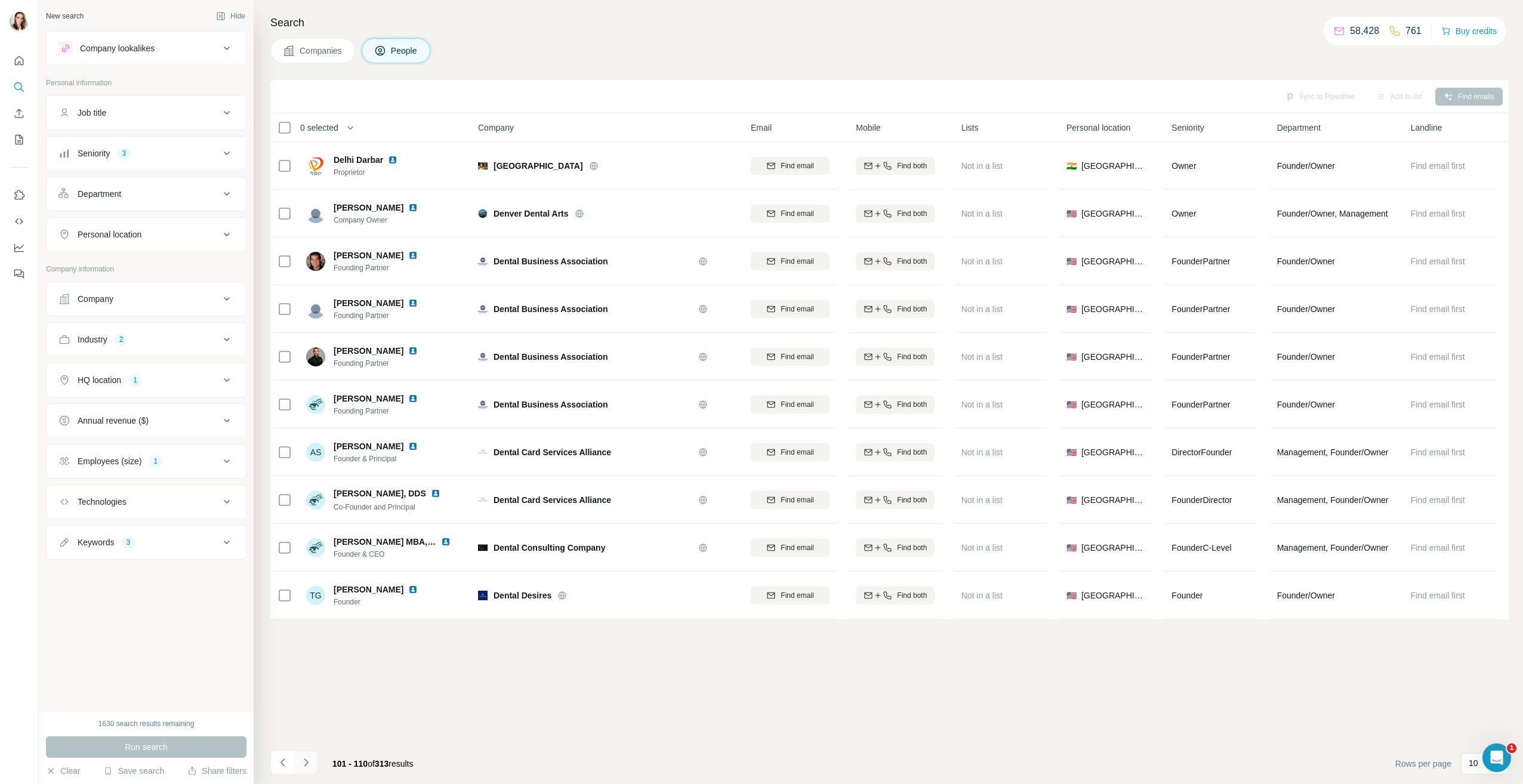
click at [303, 752] on button "Navigate to next page" at bounding box center [306, 762] width 24 height 24
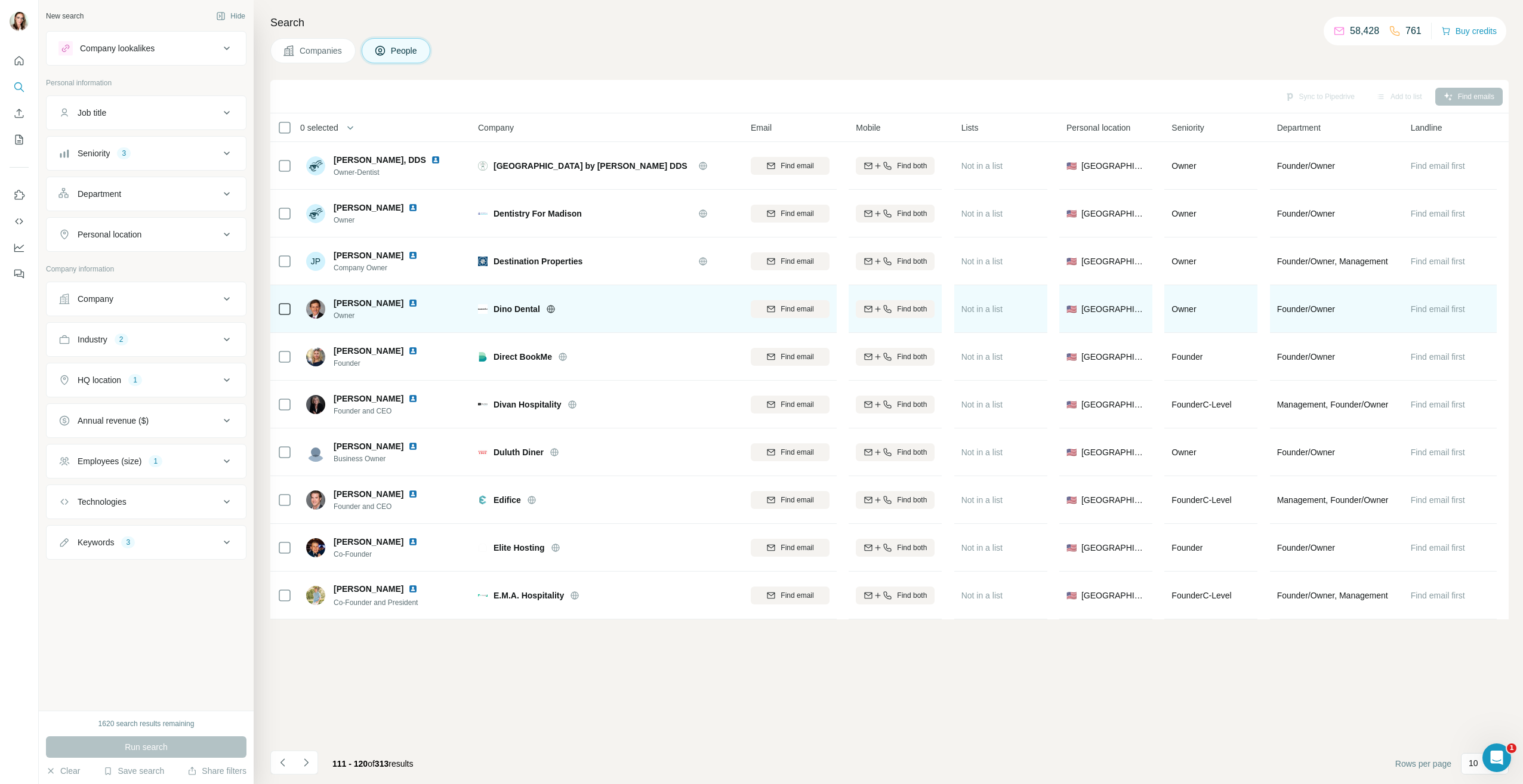
click at [408, 302] on img at bounding box center [413, 303] width 9 height 9
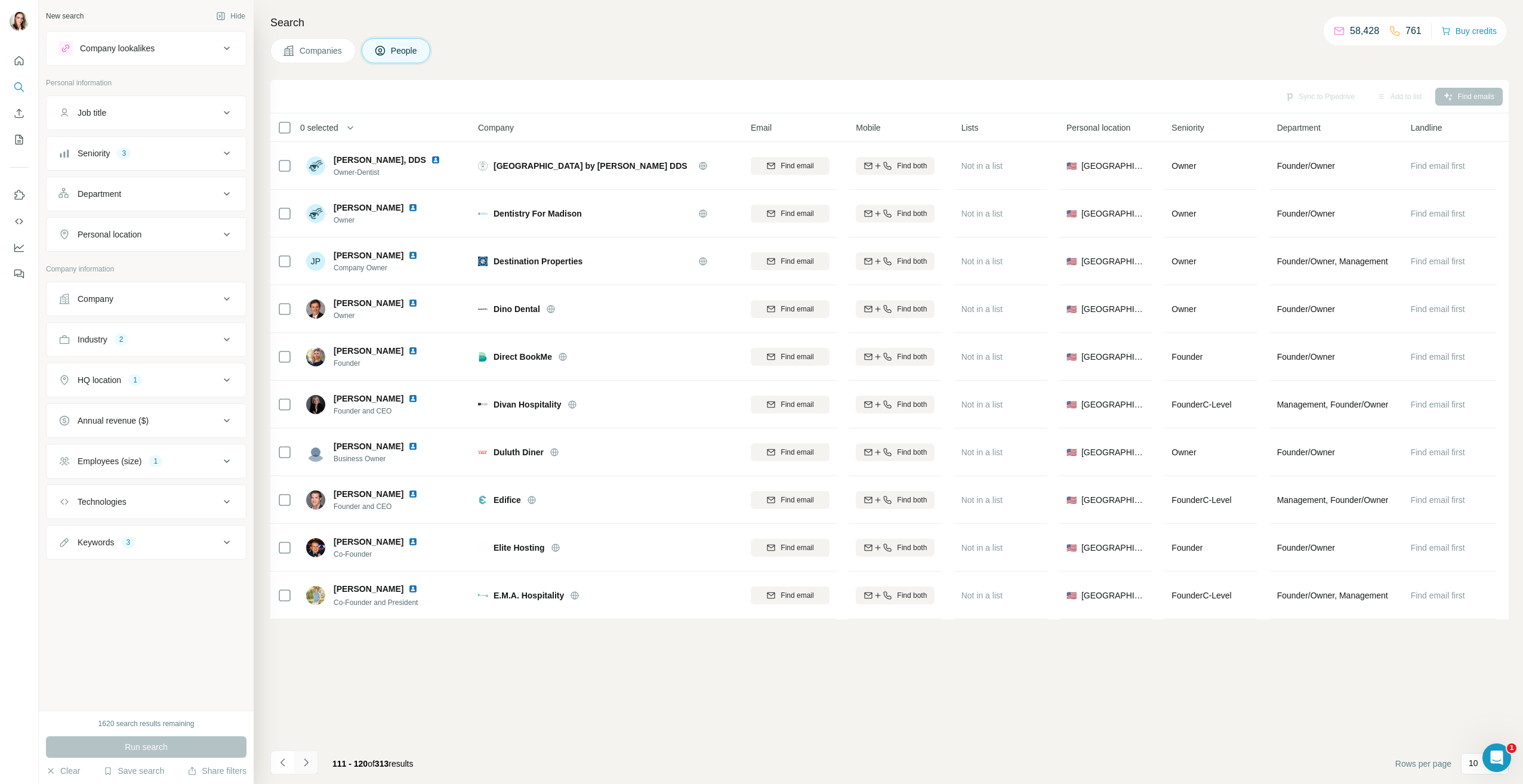
click at [303, 763] on icon "Navigate to next page" at bounding box center [306, 762] width 12 height 12
